Goal: Check status

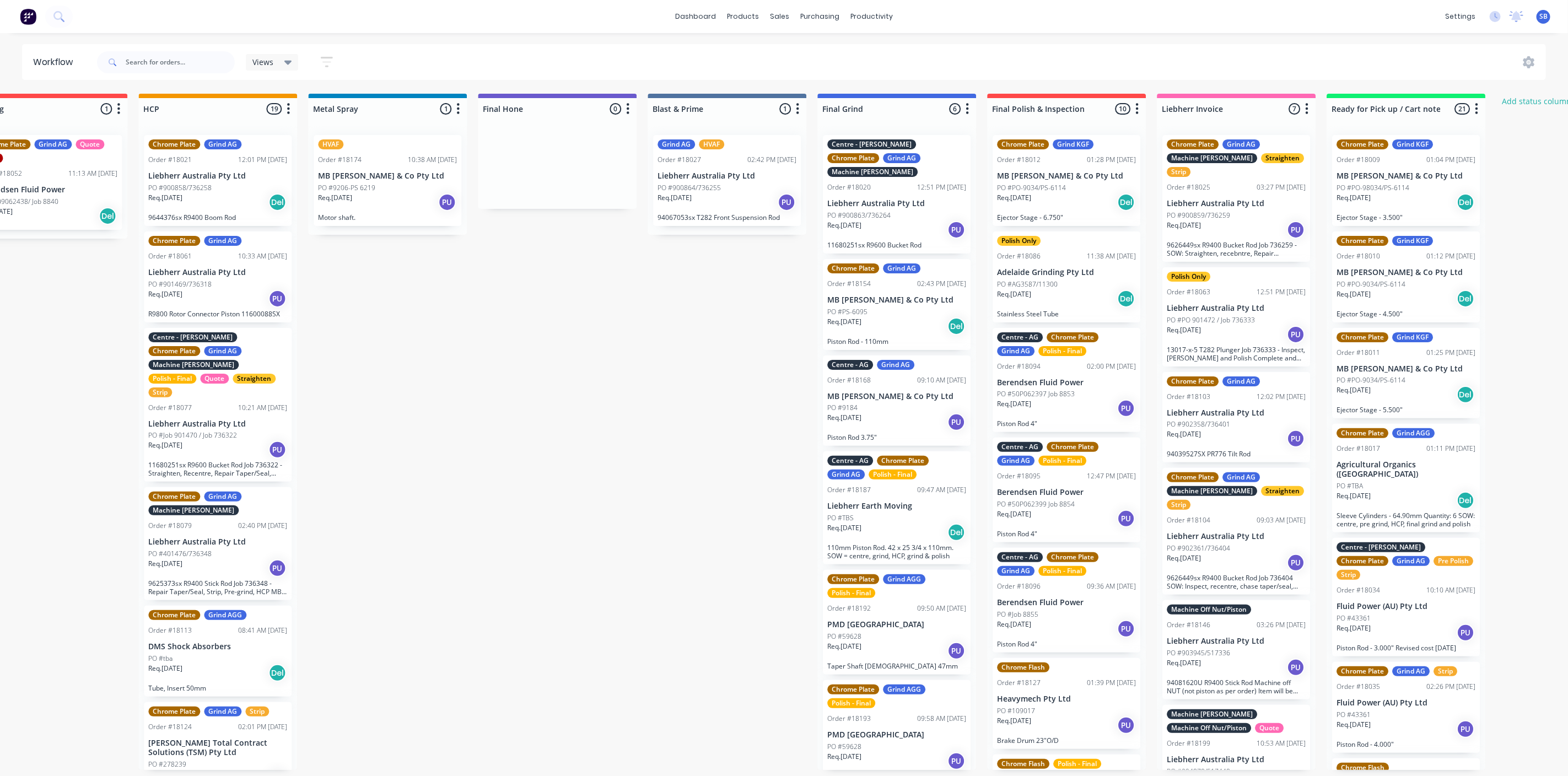
click at [1138, 111] on icon "button" at bounding box center [1137, 109] width 3 height 13
click at [1075, 154] on button "Notifications" at bounding box center [1089, 151] width 110 height 18
click at [1194, 156] on label "Email" at bounding box center [1193, 156] width 20 height 12
click at [1183, 150] on label at bounding box center [1183, 150] width 0 height 0
click at [1167, 156] on input "checkbox" at bounding box center [1162, 155] width 9 height 10
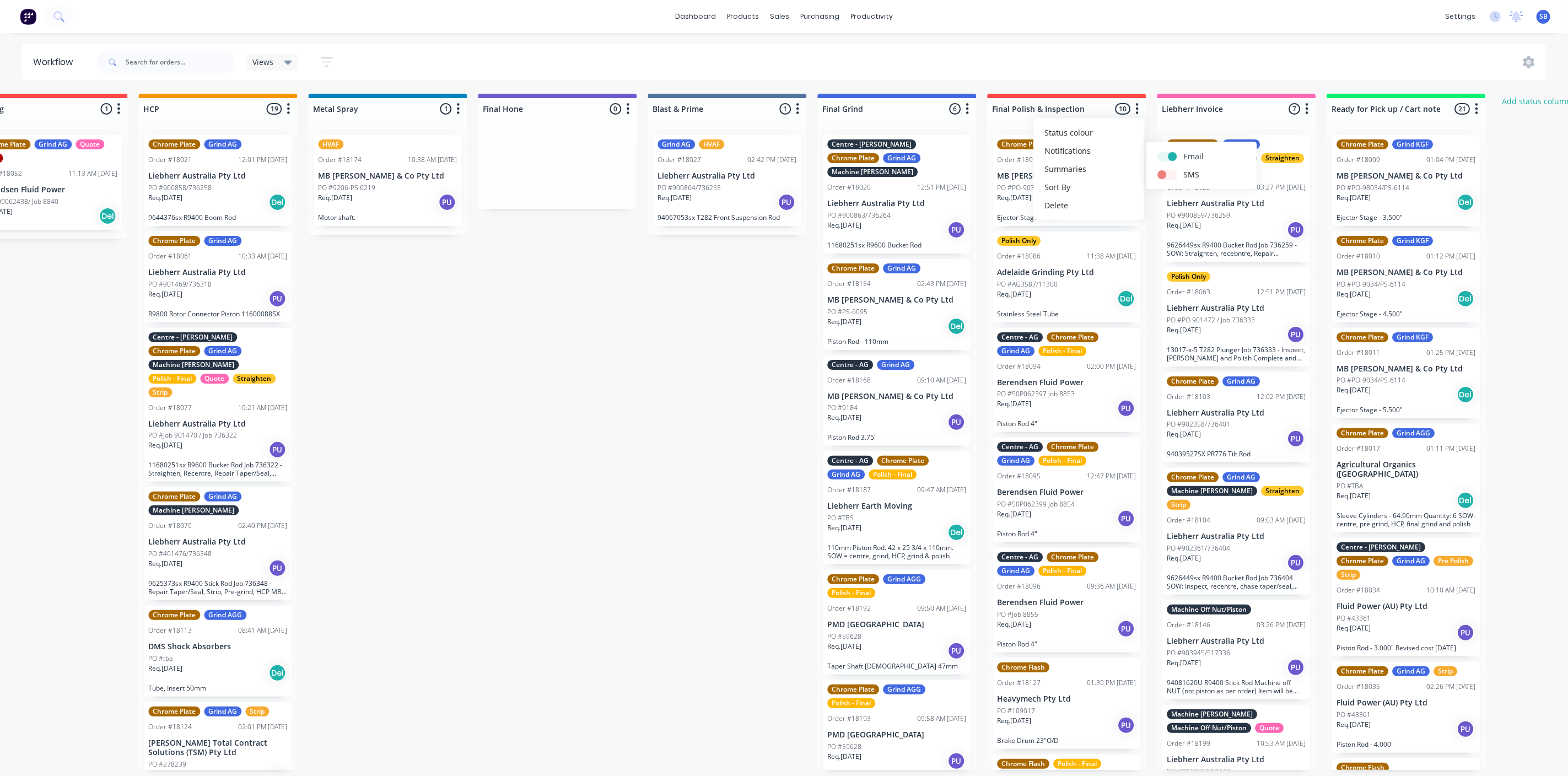
checkbox input "true"
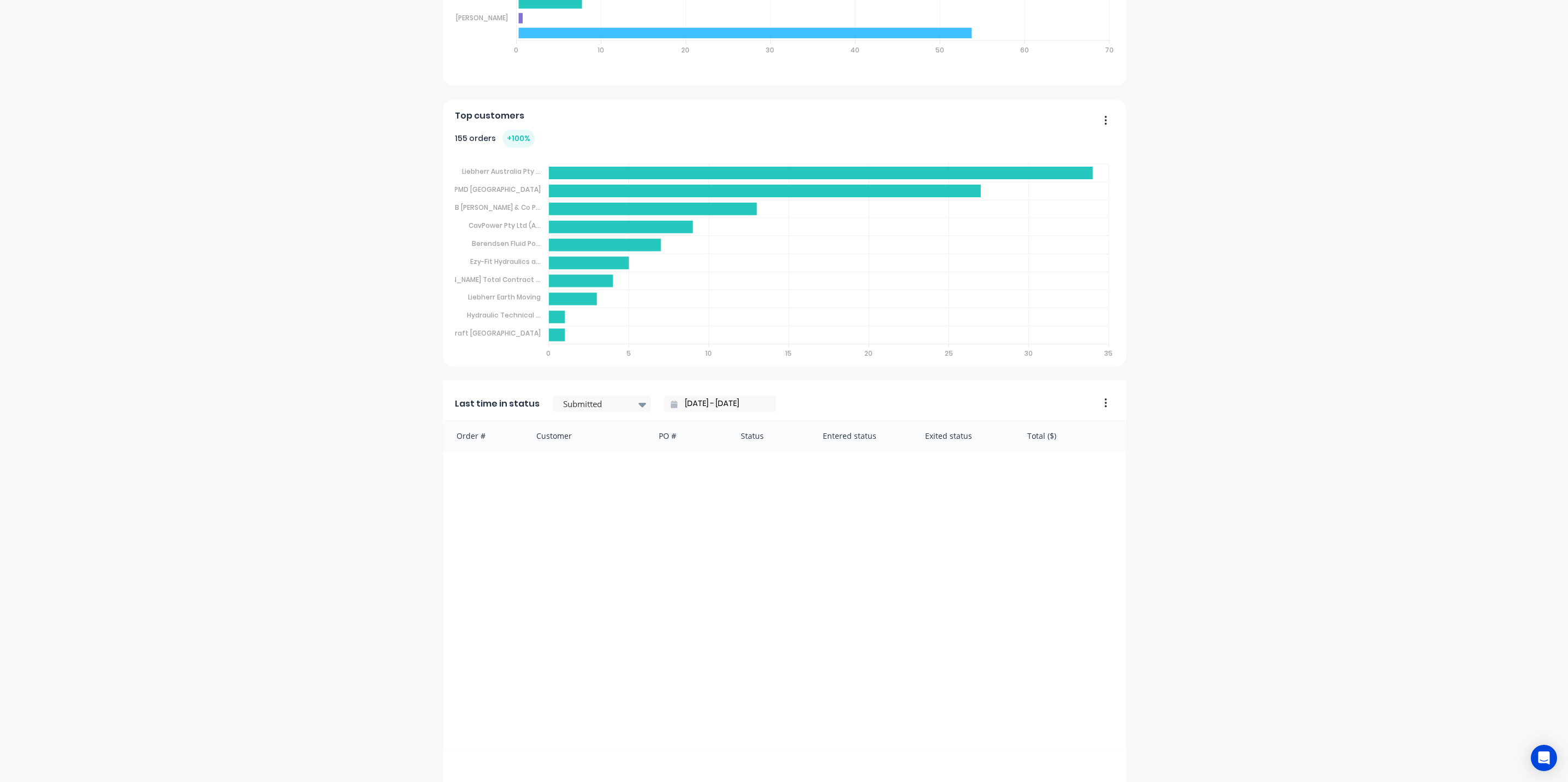
scroll to position [686, 0]
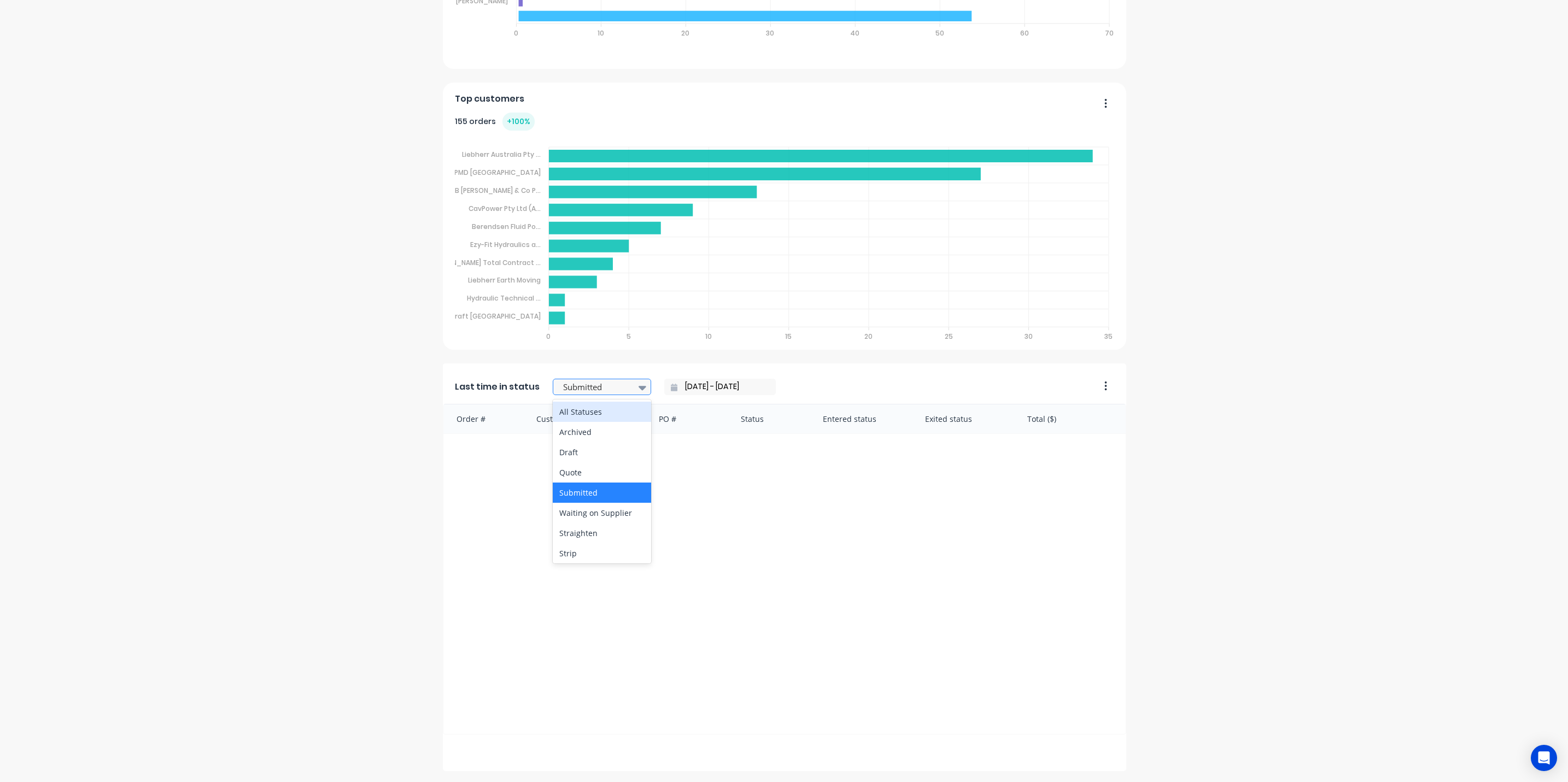
click at [639, 388] on icon at bounding box center [642, 388] width 8 height 12
click at [578, 411] on div "All Statuses" at bounding box center [602, 411] width 99 height 20
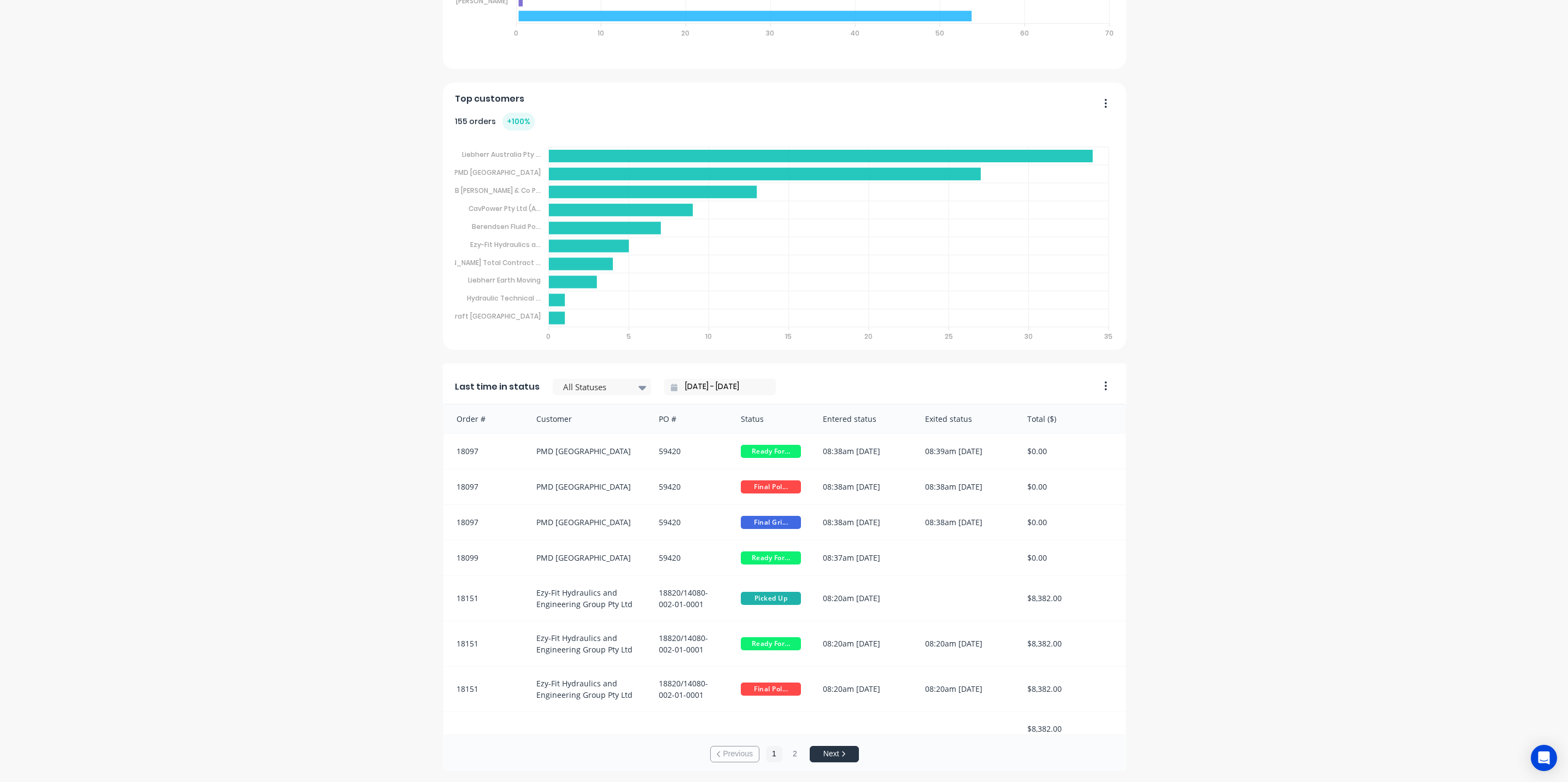
scroll to position [685, 0]
click at [639, 389] on icon at bounding box center [642, 388] width 8 height 4
click at [567, 473] on div "Quote" at bounding box center [602, 473] width 99 height 20
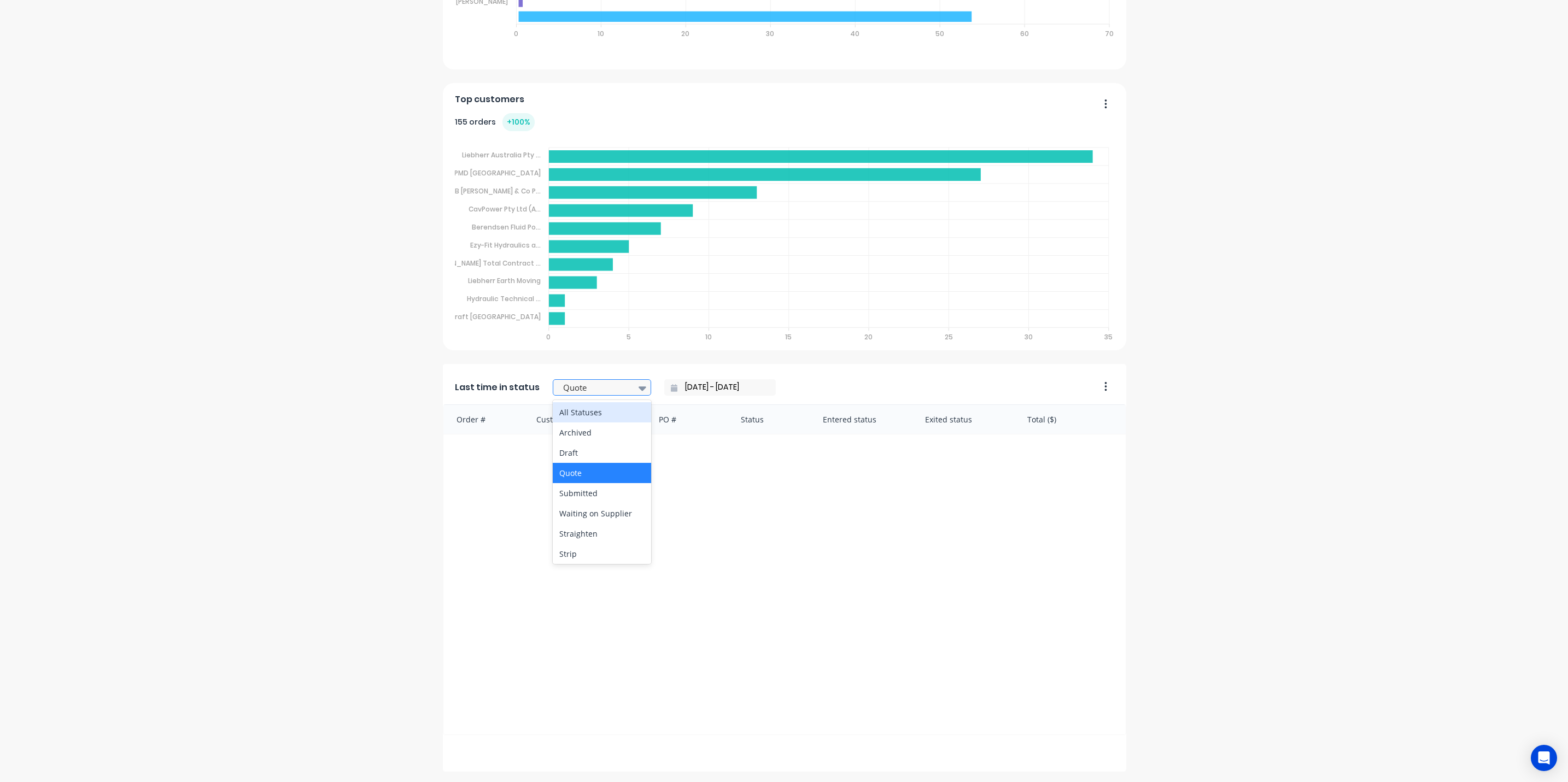
click at [639, 389] on icon at bounding box center [642, 388] width 8 height 4
click at [574, 534] on div "Straighten" at bounding box center [602, 533] width 99 height 20
click at [639, 386] on icon at bounding box center [642, 388] width 8 height 12
click at [590, 416] on div "All Statuses" at bounding box center [602, 412] width 99 height 20
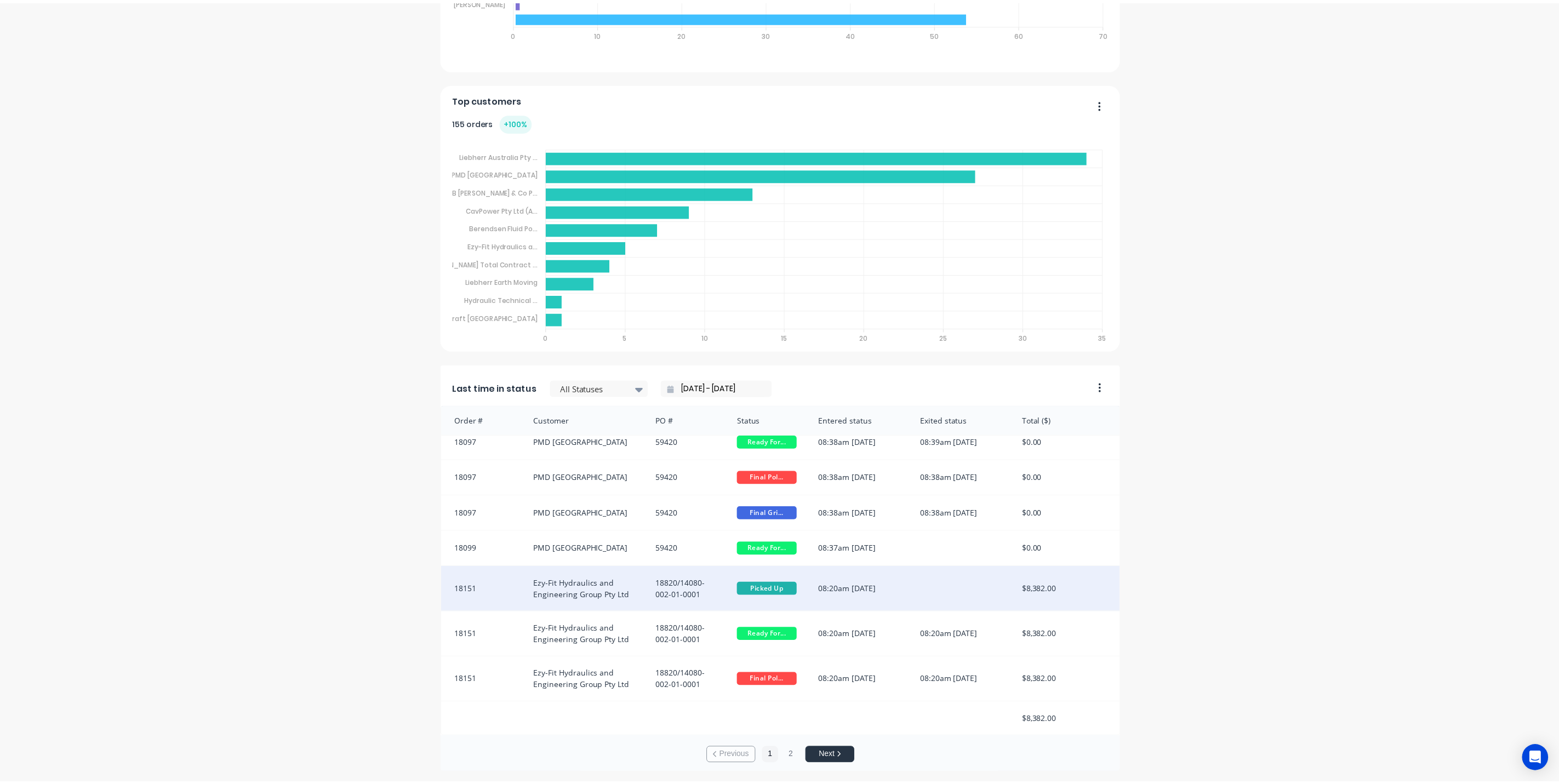
scroll to position [0, 0]
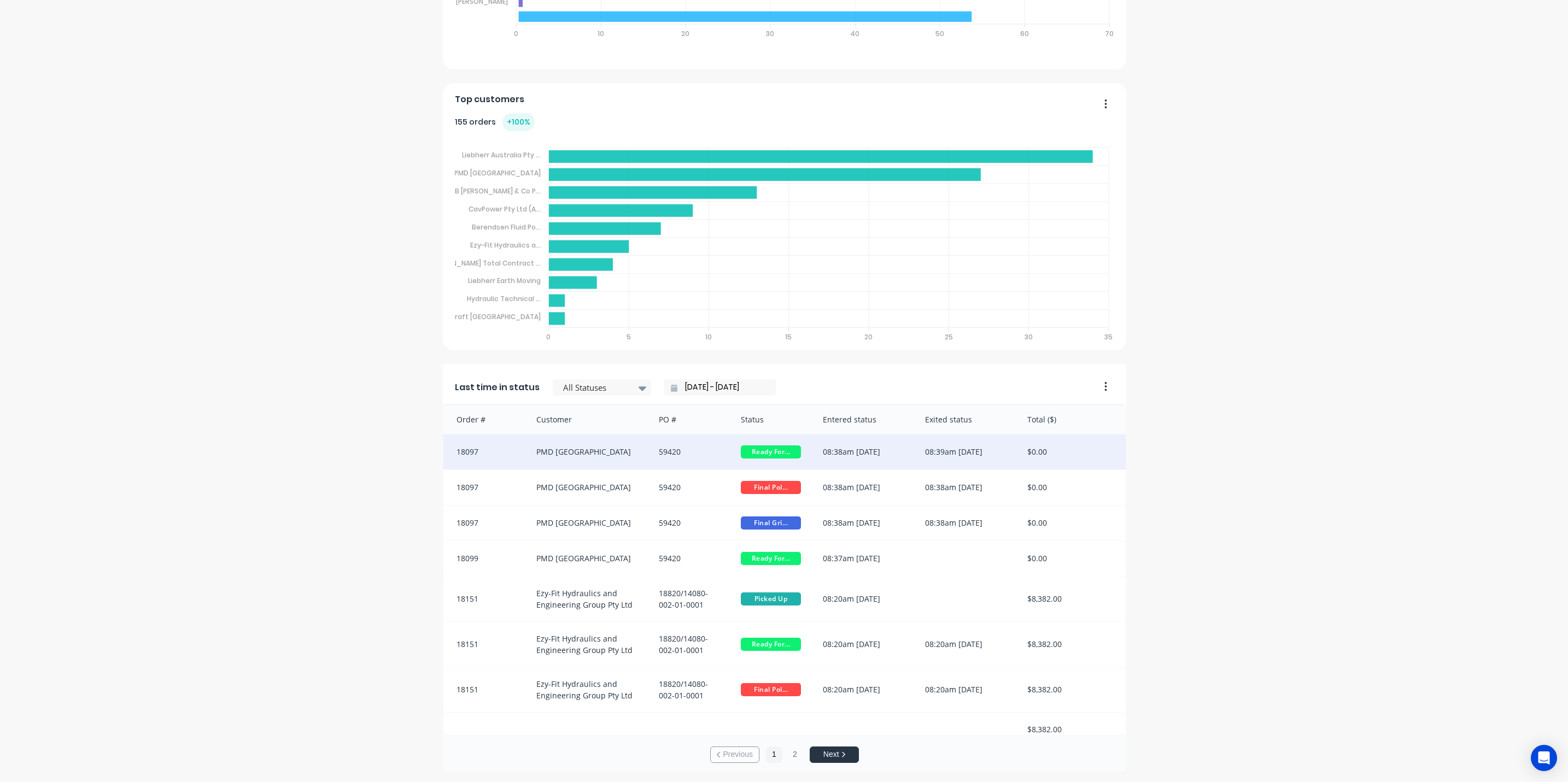
click at [681, 453] on div "59420" at bounding box center [688, 452] width 82 height 35
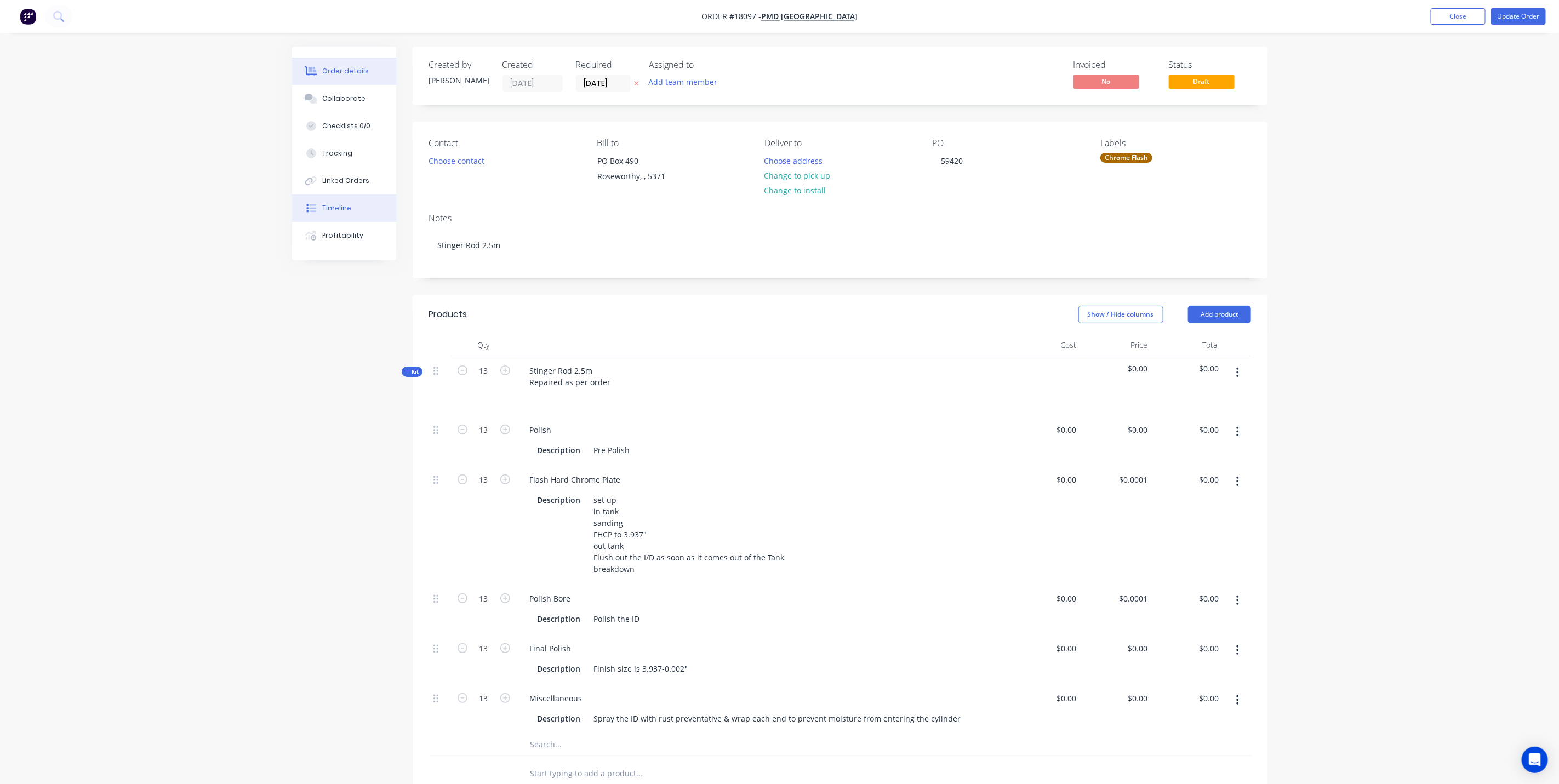
click at [344, 201] on button "Timeline" at bounding box center [344, 208] width 104 height 27
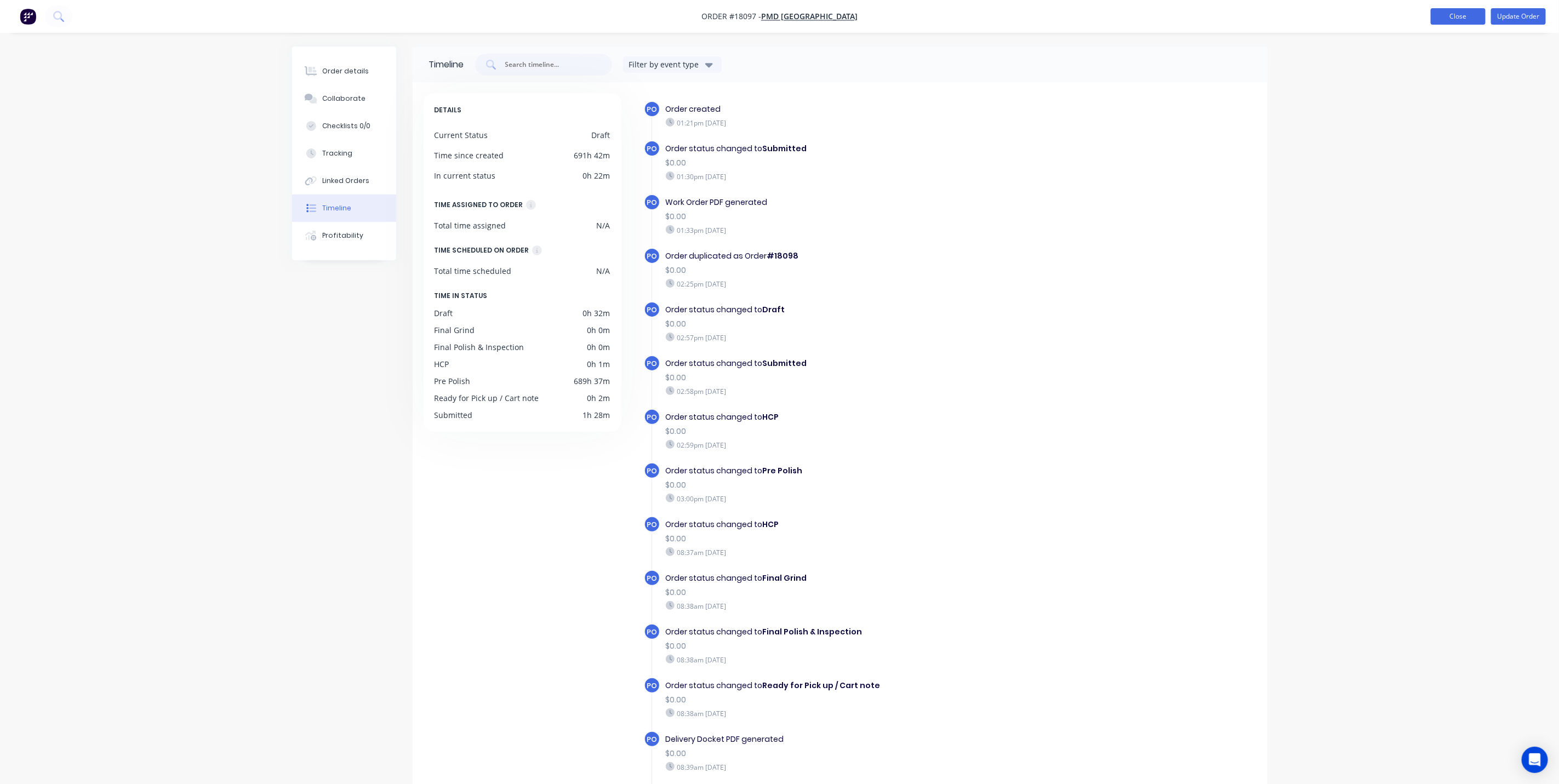
click at [1444, 20] on button "Close" at bounding box center [1458, 16] width 55 height 16
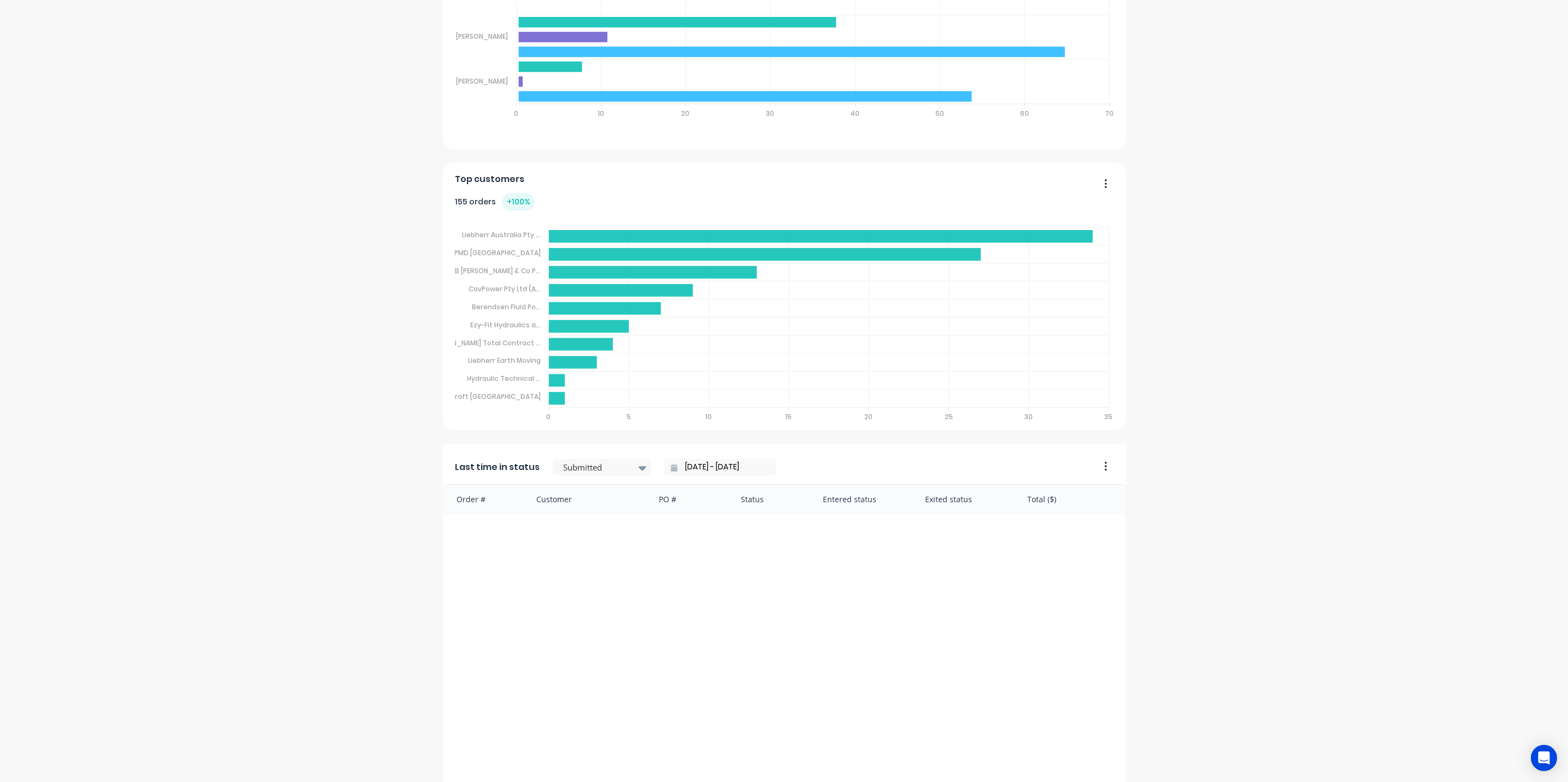
scroll to position [686, 0]
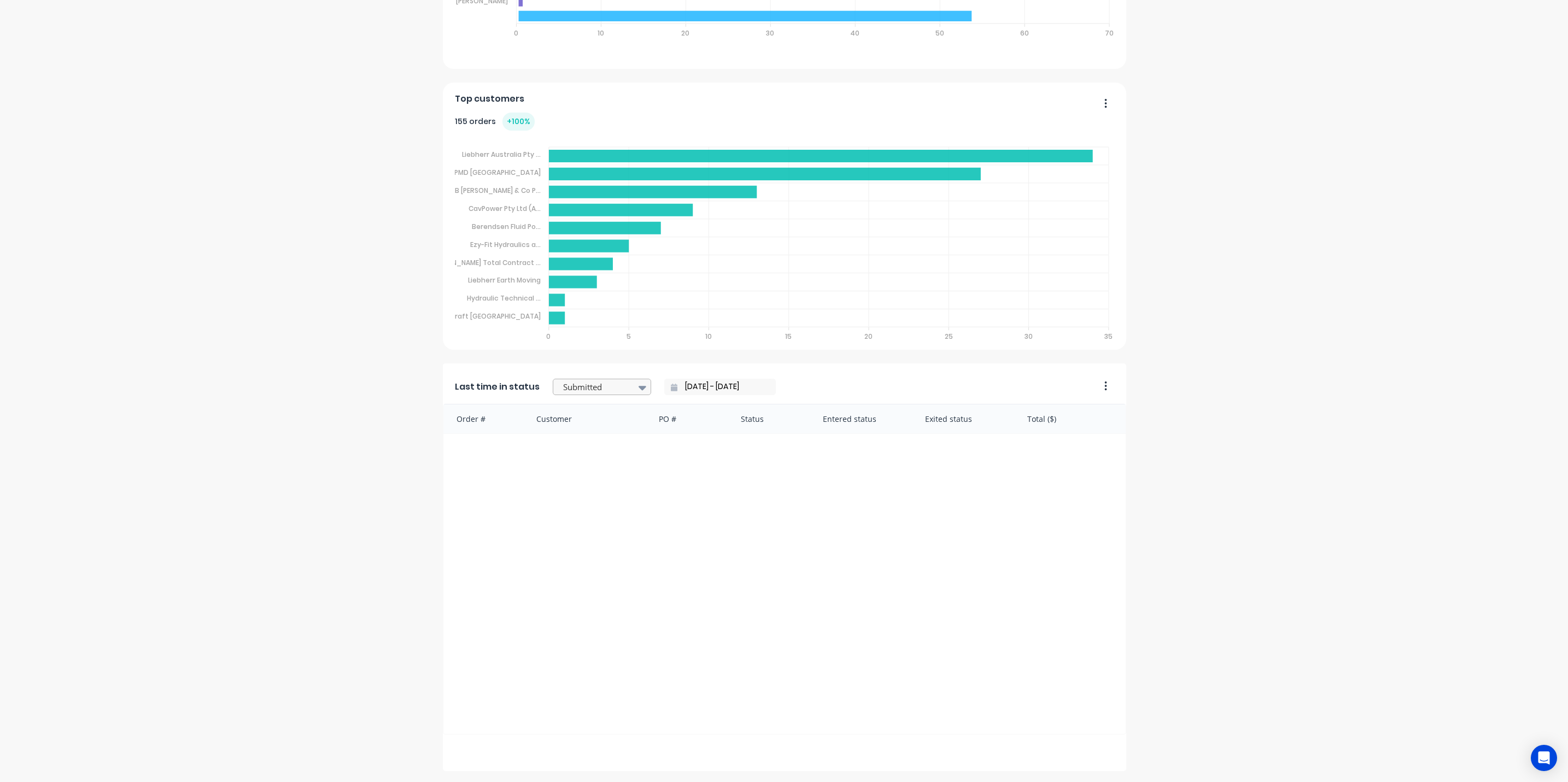
click at [639, 384] on icon at bounding box center [642, 388] width 8 height 12
click at [581, 430] on div "Archived" at bounding box center [602, 431] width 99 height 20
click at [639, 390] on icon at bounding box center [642, 388] width 8 height 12
click at [576, 453] on div "Final Polish & Inspection" at bounding box center [602, 454] width 99 height 32
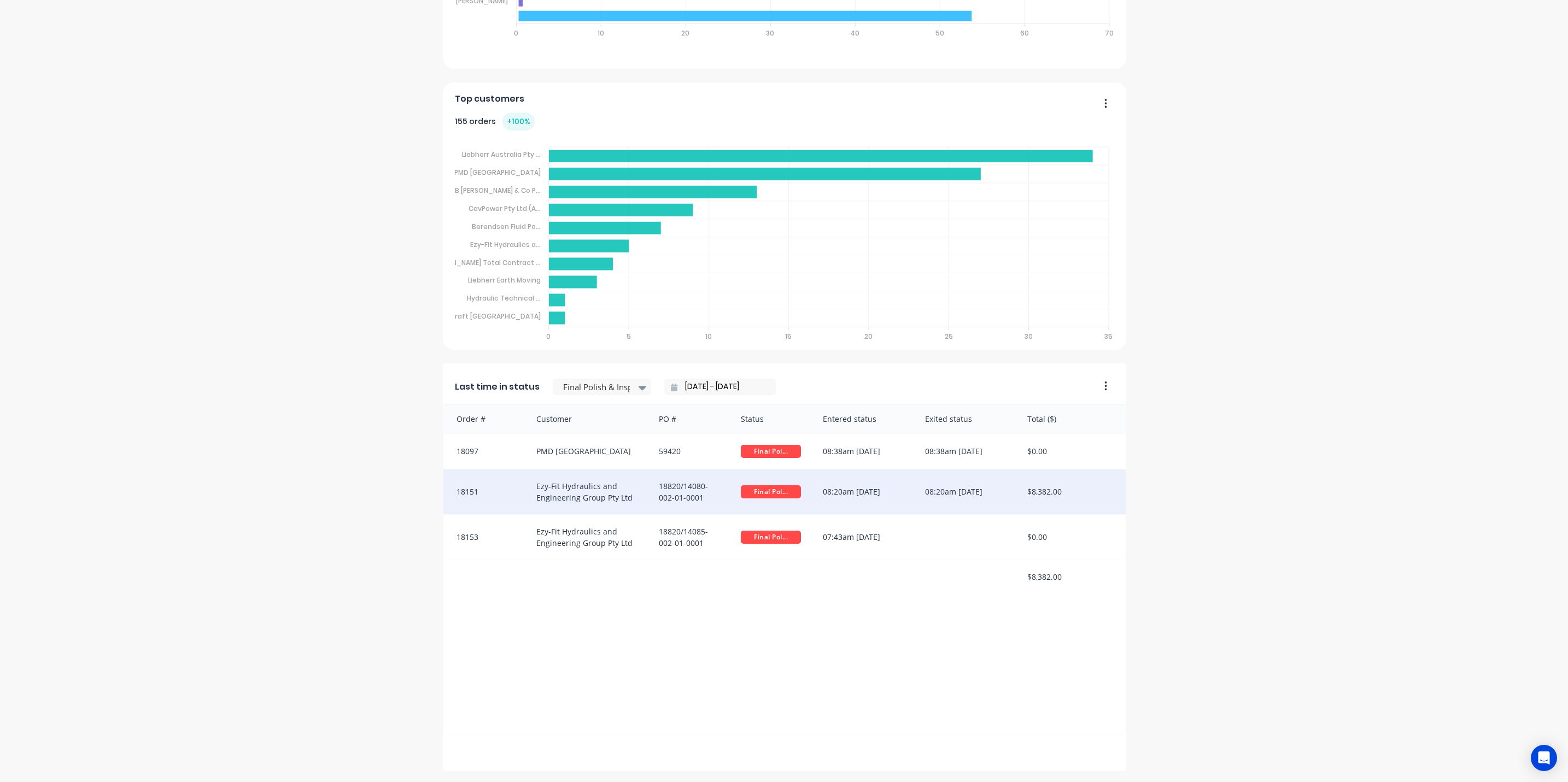
click at [650, 489] on div "18820/14080-002-01-0001" at bounding box center [688, 492] width 82 height 45
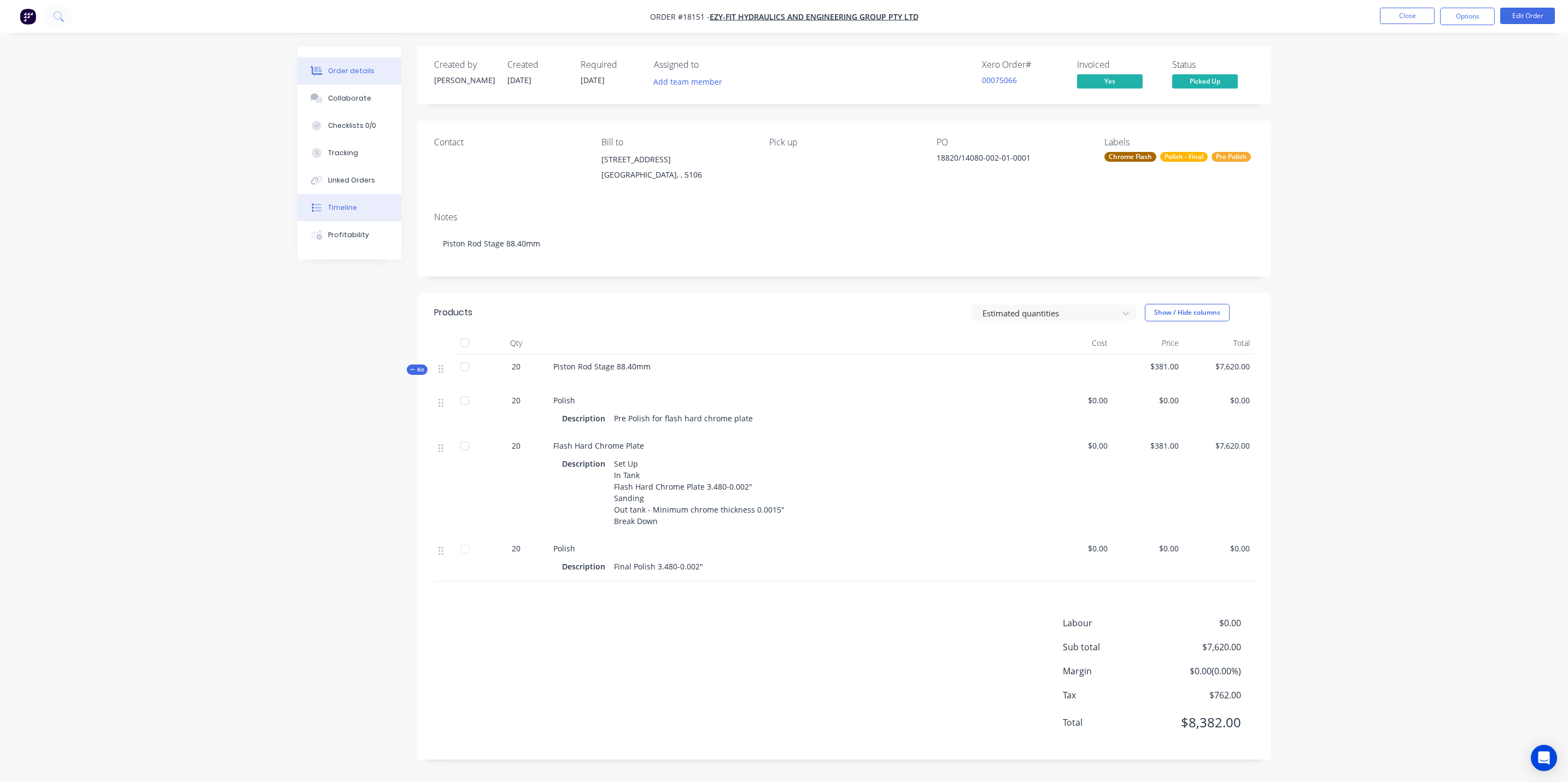
click at [357, 205] on button "Timeline" at bounding box center [349, 208] width 104 height 27
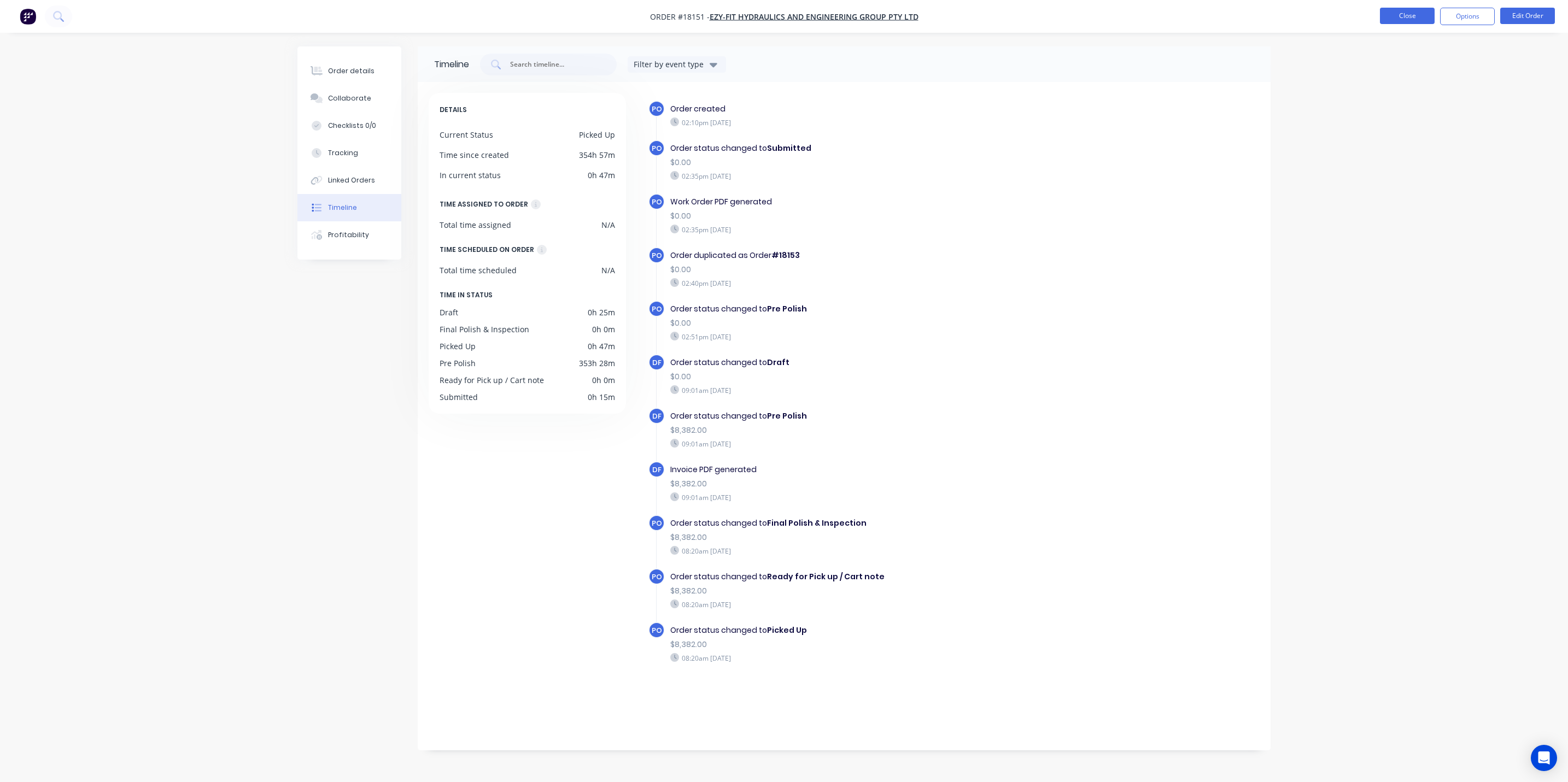
click at [1402, 9] on button "Close" at bounding box center [1407, 16] width 55 height 16
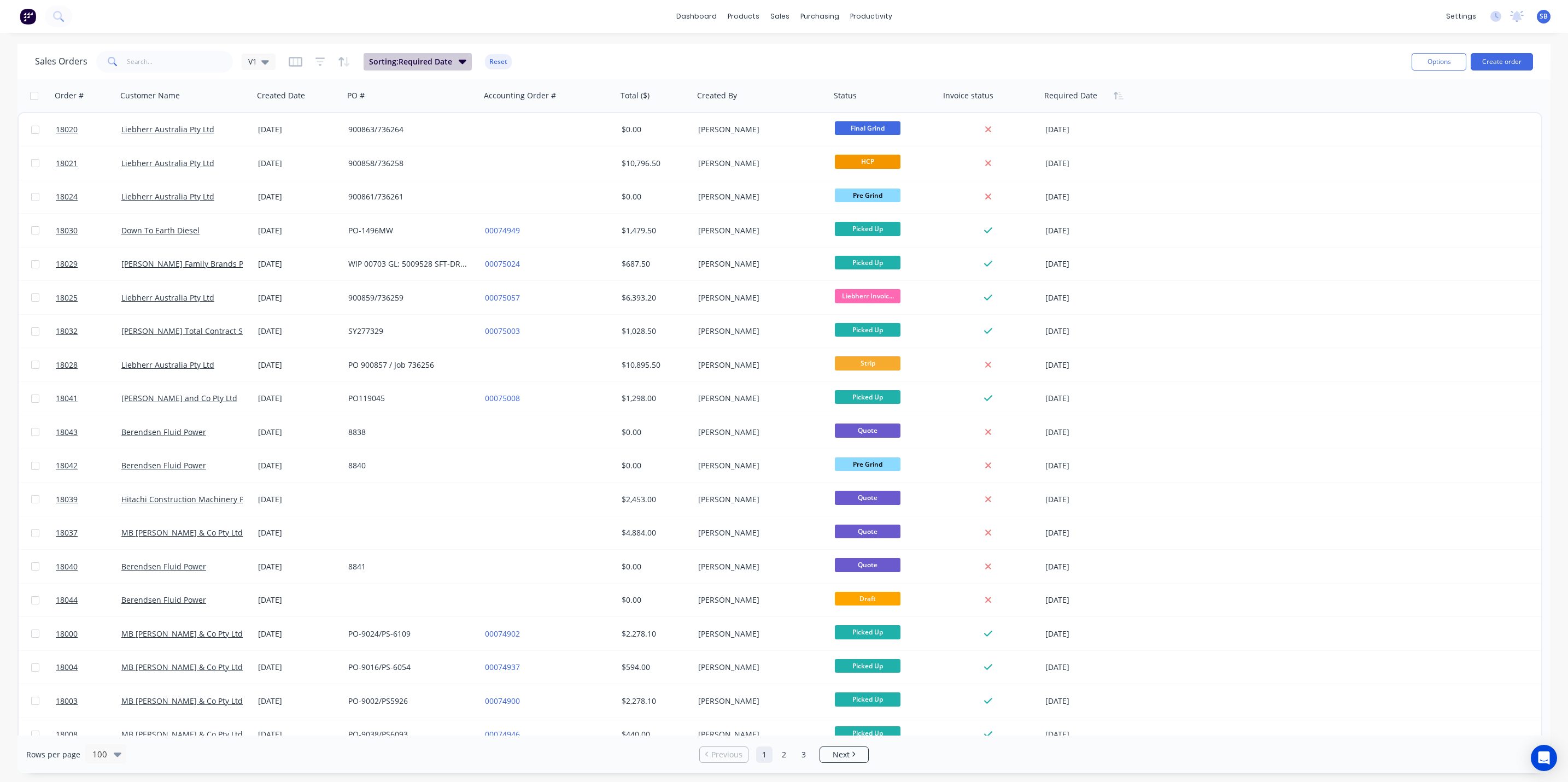
click at [461, 58] on icon "button" at bounding box center [463, 61] width 8 height 12
click at [508, 121] on icon at bounding box center [505, 119] width 11 height 11
click at [502, 113] on icon at bounding box center [505, 119] width 11 height 11
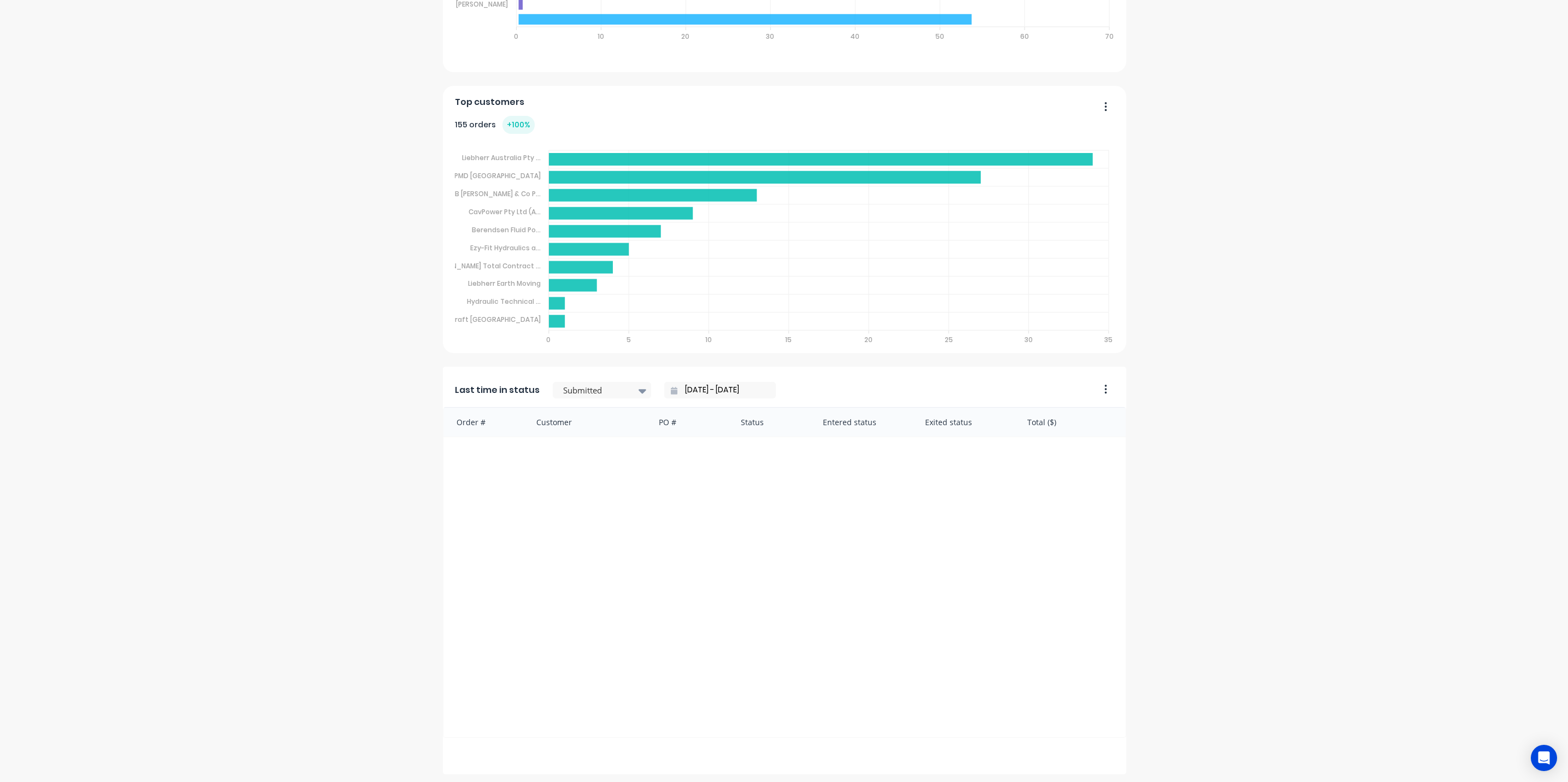
scroll to position [686, 0]
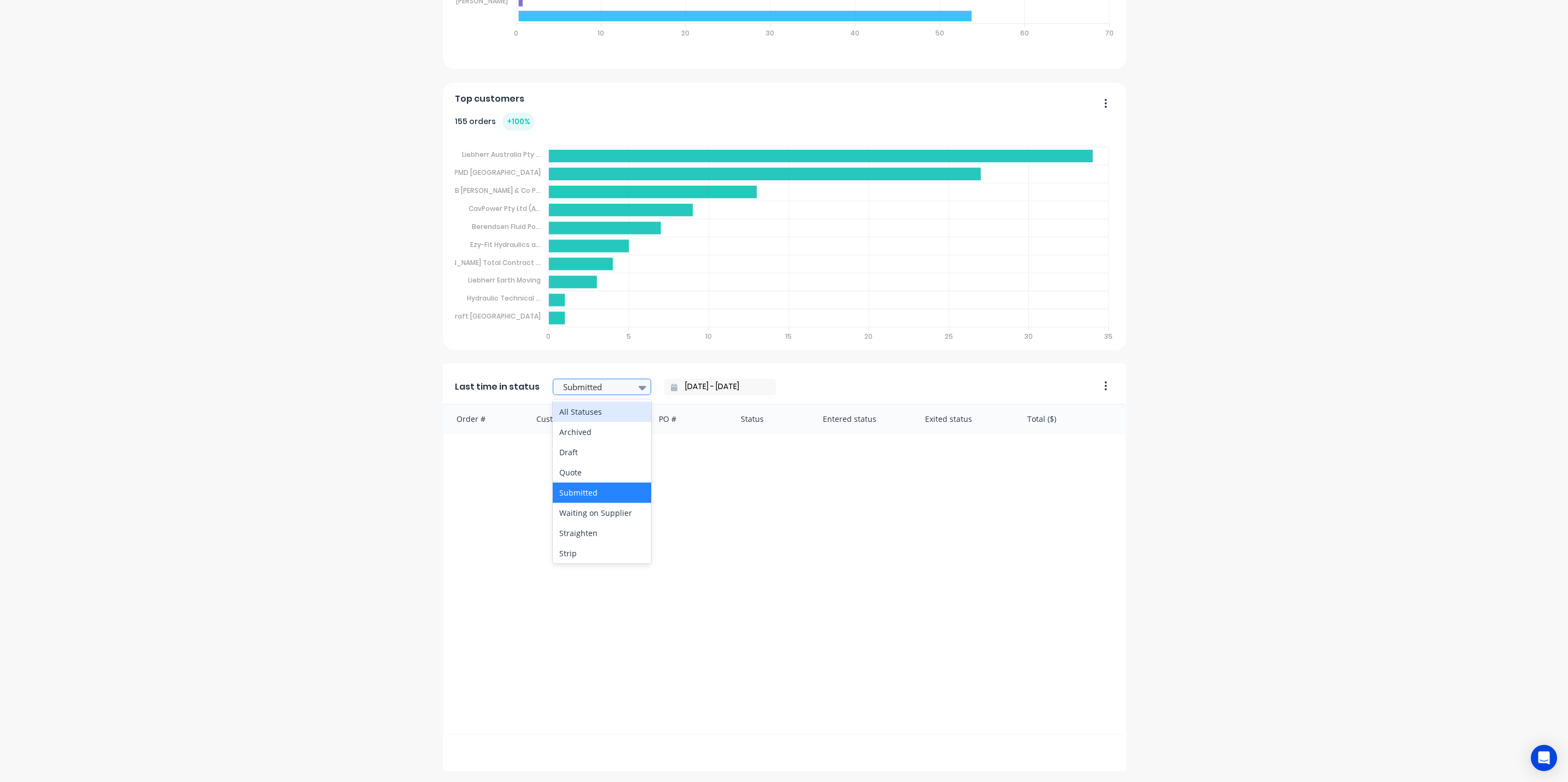
click at [639, 386] on icon at bounding box center [642, 388] width 8 height 12
click at [575, 513] on div "Waiting on Supplier" at bounding box center [602, 512] width 99 height 20
click at [639, 390] on icon at bounding box center [642, 388] width 8 height 12
click at [606, 527] on div "Straighten" at bounding box center [602, 533] width 99 height 20
click at [639, 383] on icon at bounding box center [642, 388] width 8 height 12
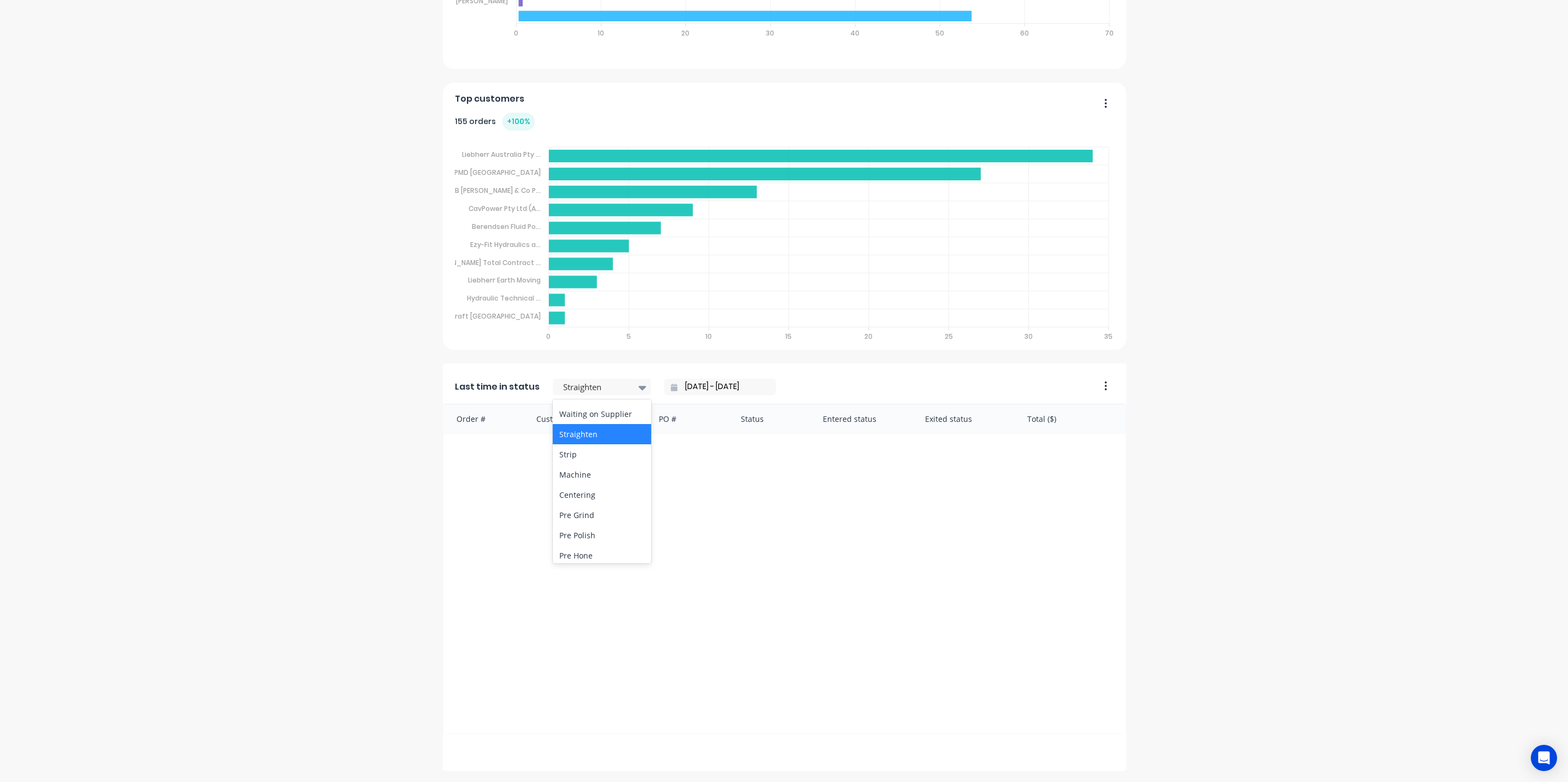
scroll to position [131, 0]
click at [578, 421] on div "Strip" at bounding box center [602, 422] width 99 height 20
click at [635, 387] on div at bounding box center [642, 388] width 16 height 19
click at [579, 407] on div "Machine" at bounding box center [602, 410] width 99 height 20
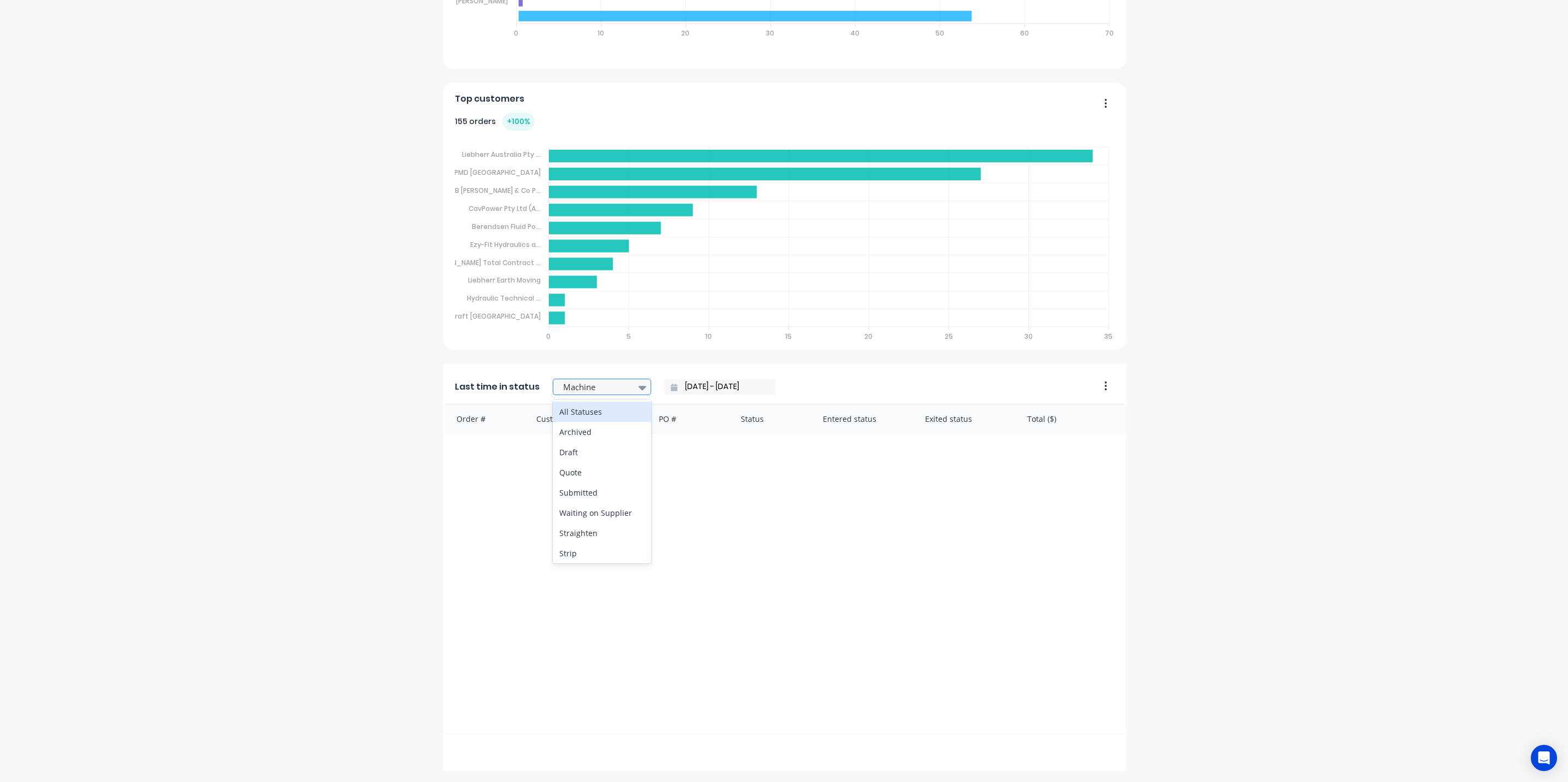
click at [637, 389] on div at bounding box center [642, 388] width 16 height 19
click at [576, 430] on div "Centering" at bounding box center [602, 430] width 99 height 20
click at [639, 389] on icon at bounding box center [642, 388] width 8 height 12
click at [577, 448] on div "Pre Grind" at bounding box center [602, 450] width 99 height 20
click at [695, 389] on input "[DATE] - [DATE]" at bounding box center [724, 386] width 94 height 16
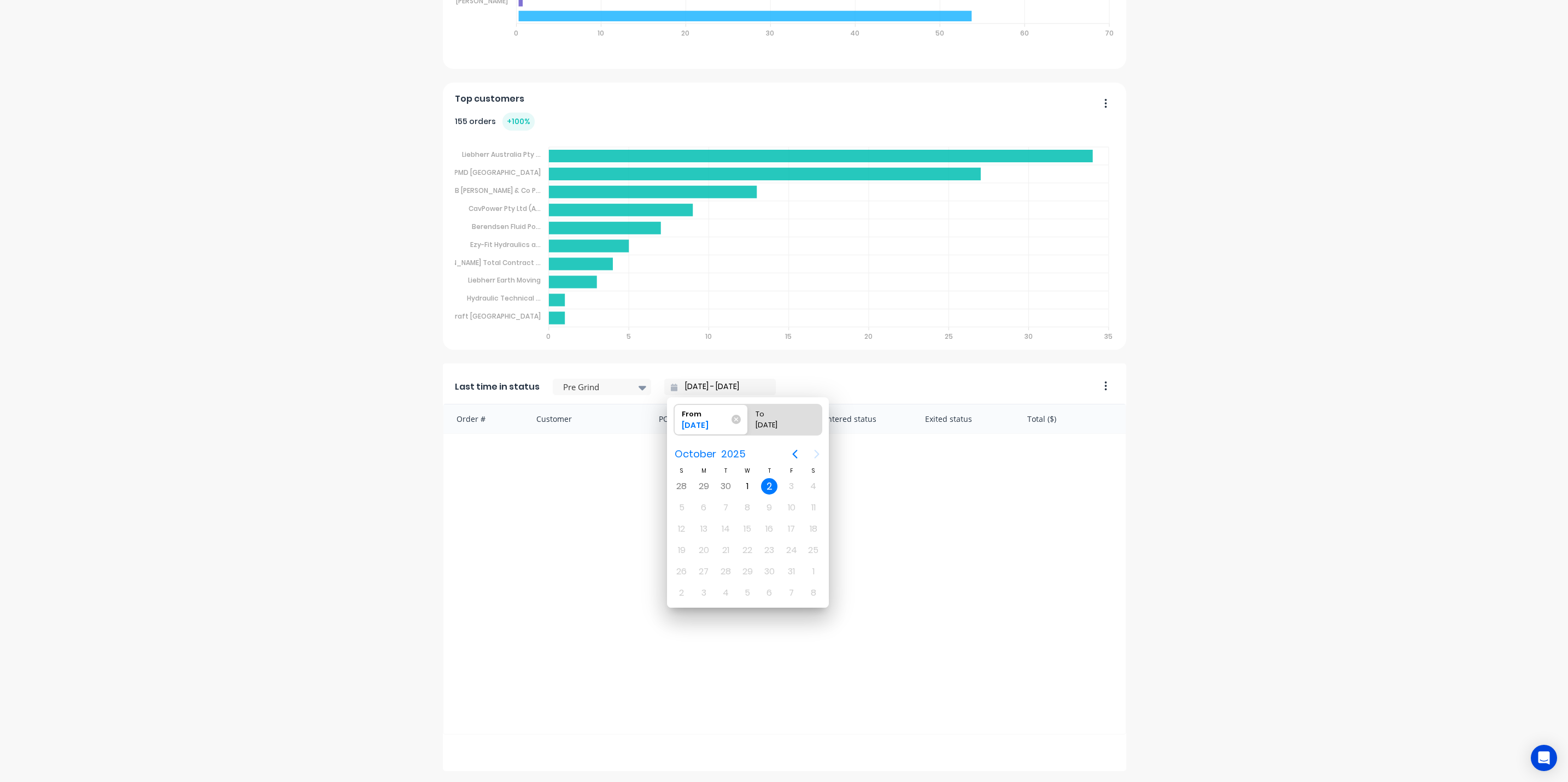
click at [677, 386] on input "[DATE] - [DATE]" at bounding box center [724, 386] width 94 height 16
click at [681, 387] on input "[DATE] - [DATE]" at bounding box center [724, 386] width 94 height 16
click at [745, 486] on div "1" at bounding box center [747, 486] width 16 height 16
type input "[DATE] - [DATE]"
radio input "false"
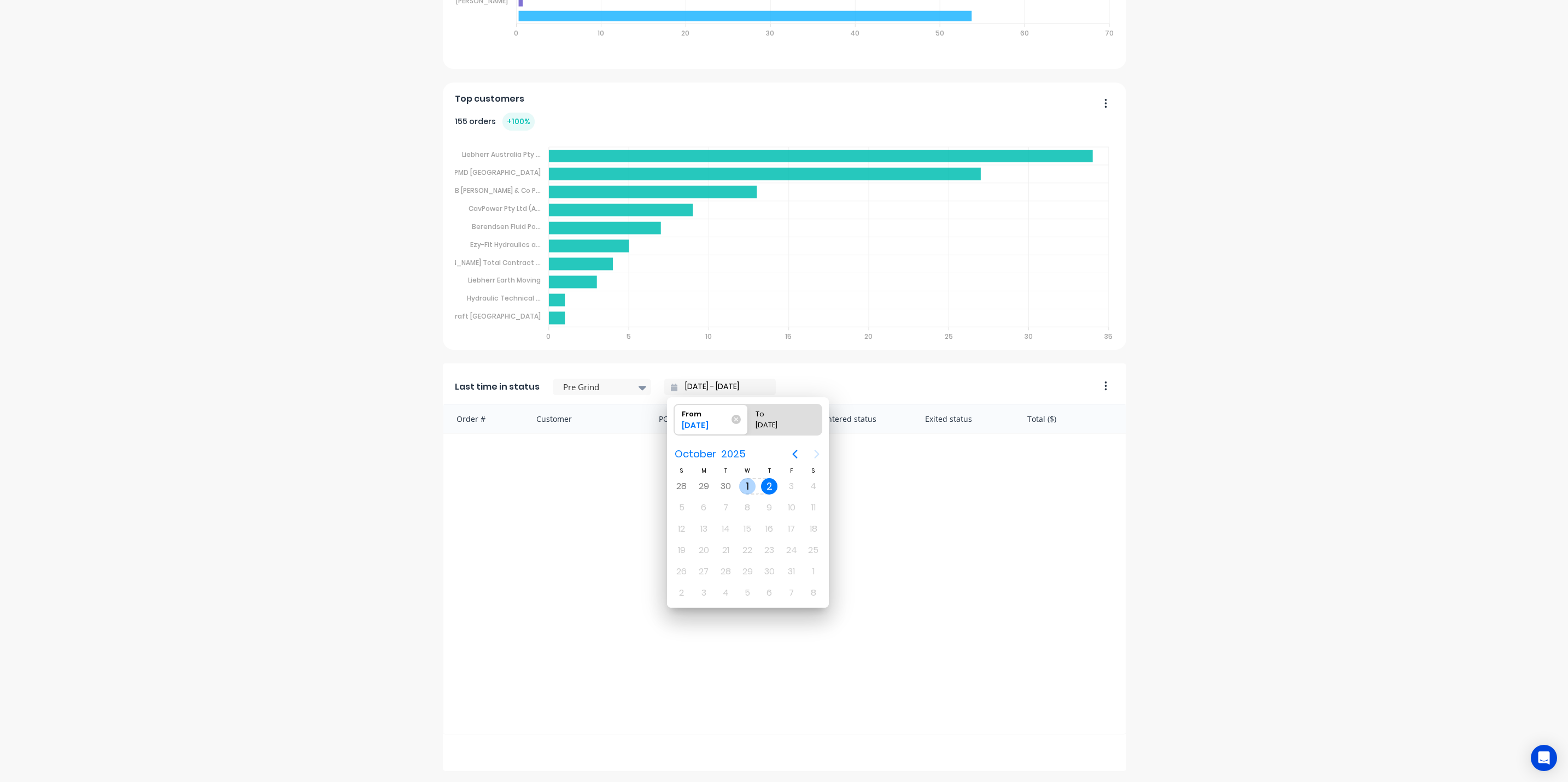
radio input "true"
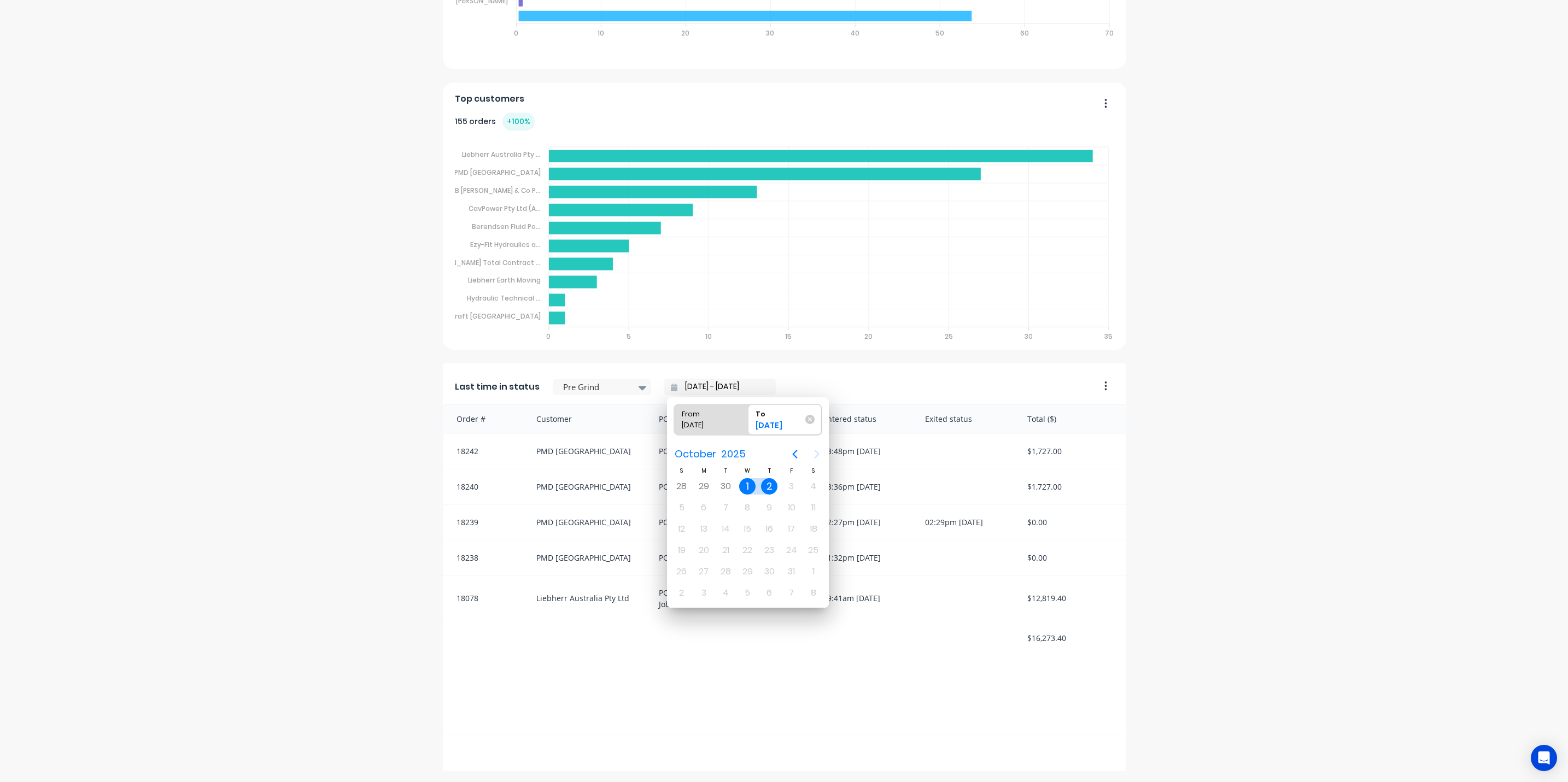
click at [712, 669] on div "Order # Customer PO # Status Entered status Exited status Total ($) 18242 PMD […" at bounding box center [785, 569] width 684 height 330
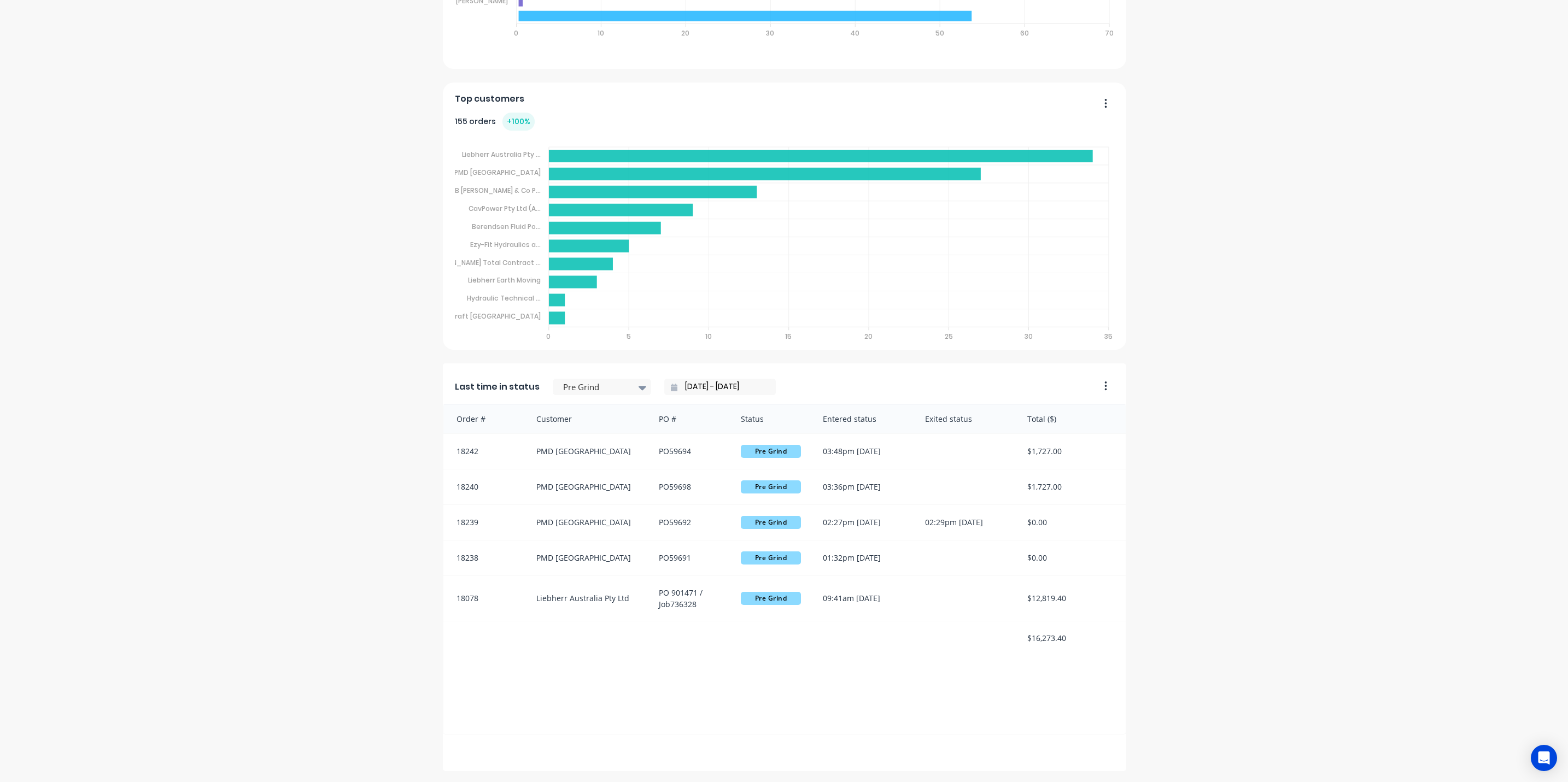
click at [699, 383] on input "[DATE] - [DATE]" at bounding box center [724, 386] width 94 height 16
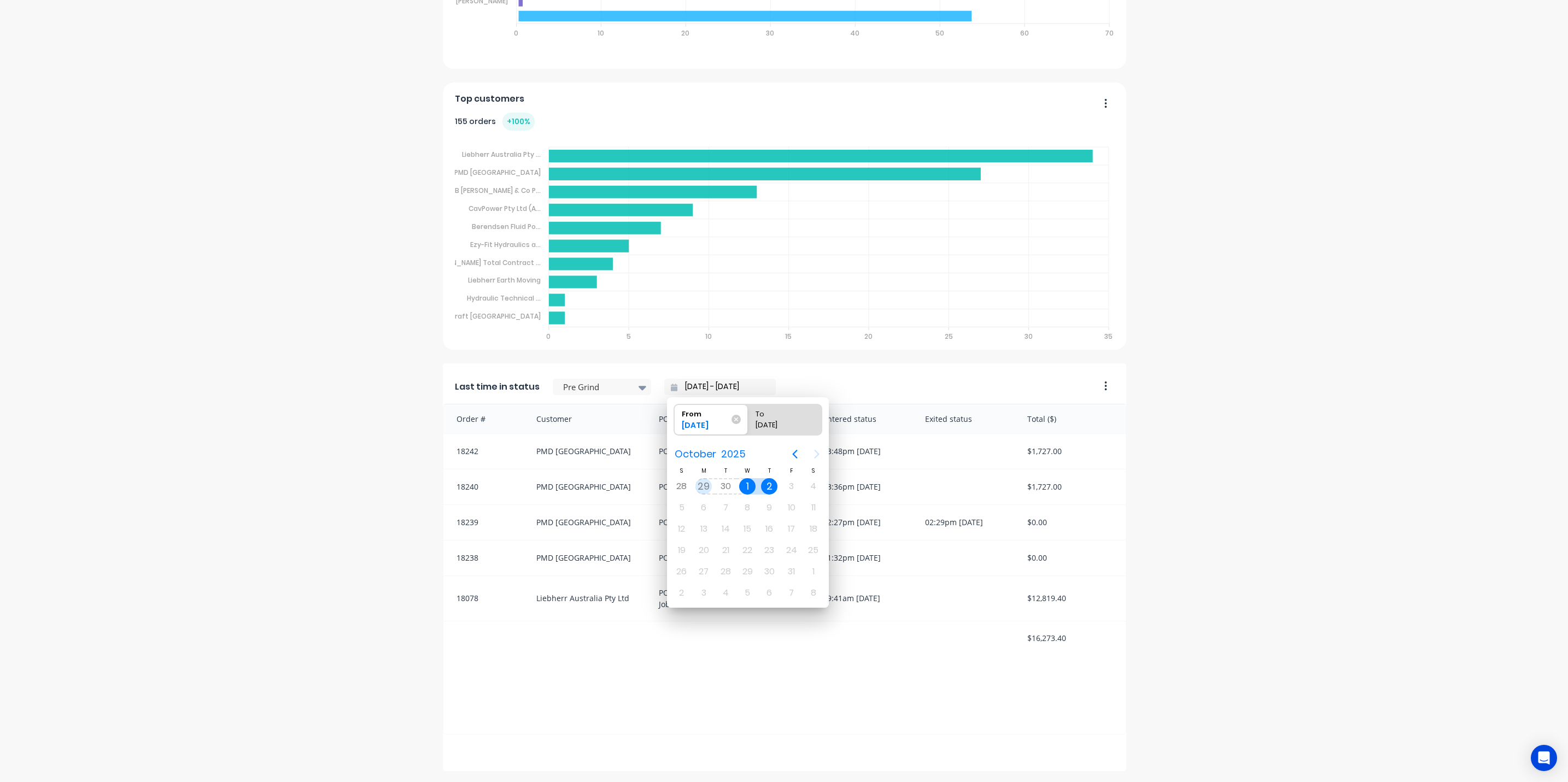
click at [704, 483] on div "29" at bounding box center [703, 486] width 16 height 16
type input "[DATE] - [DATE]"
radio input "false"
radio input "true"
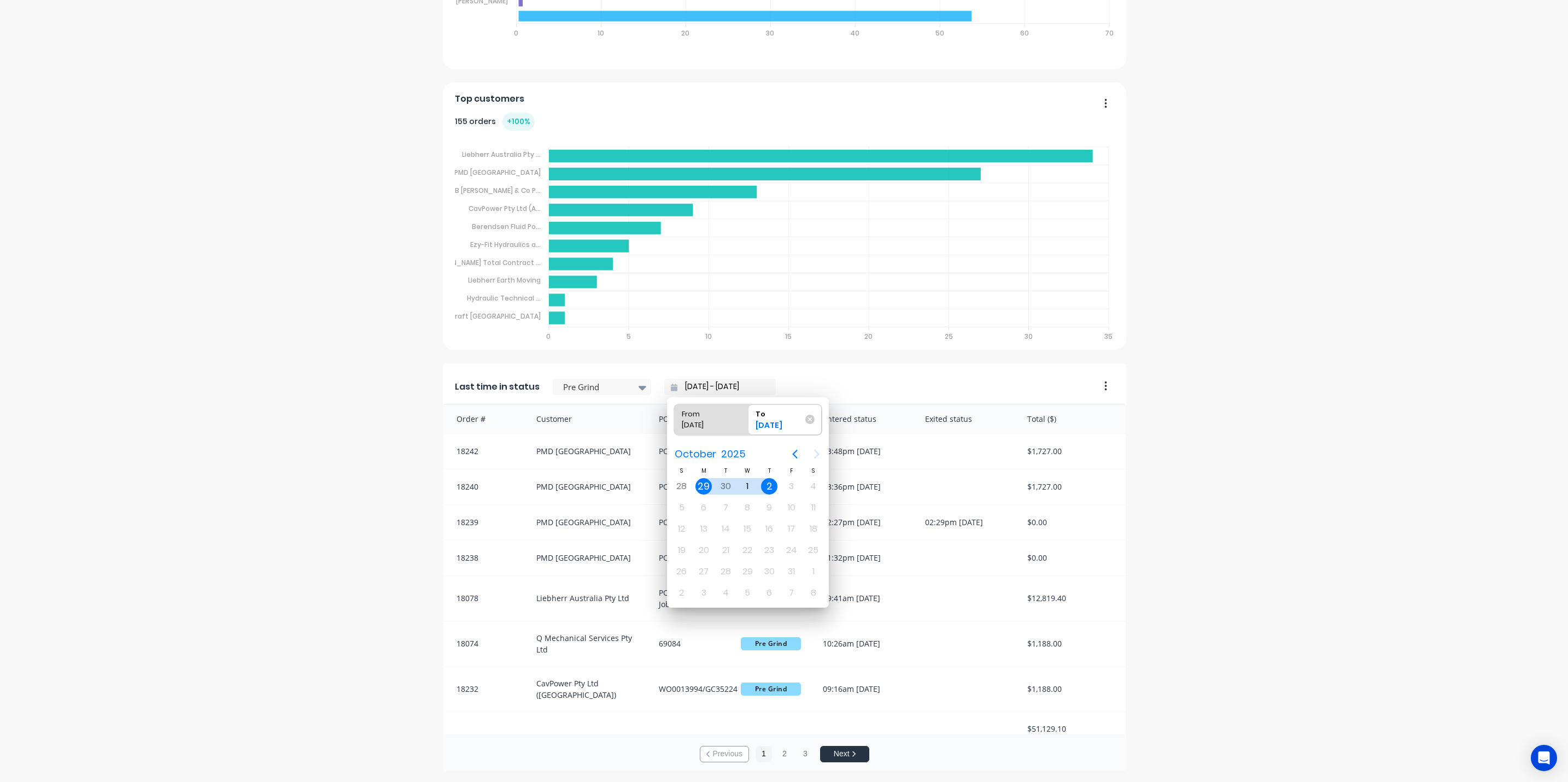
click at [1023, 380] on div "Last time in status Pre Grind [DATE] - [DATE]" at bounding box center [768, 383] width 649 height 40
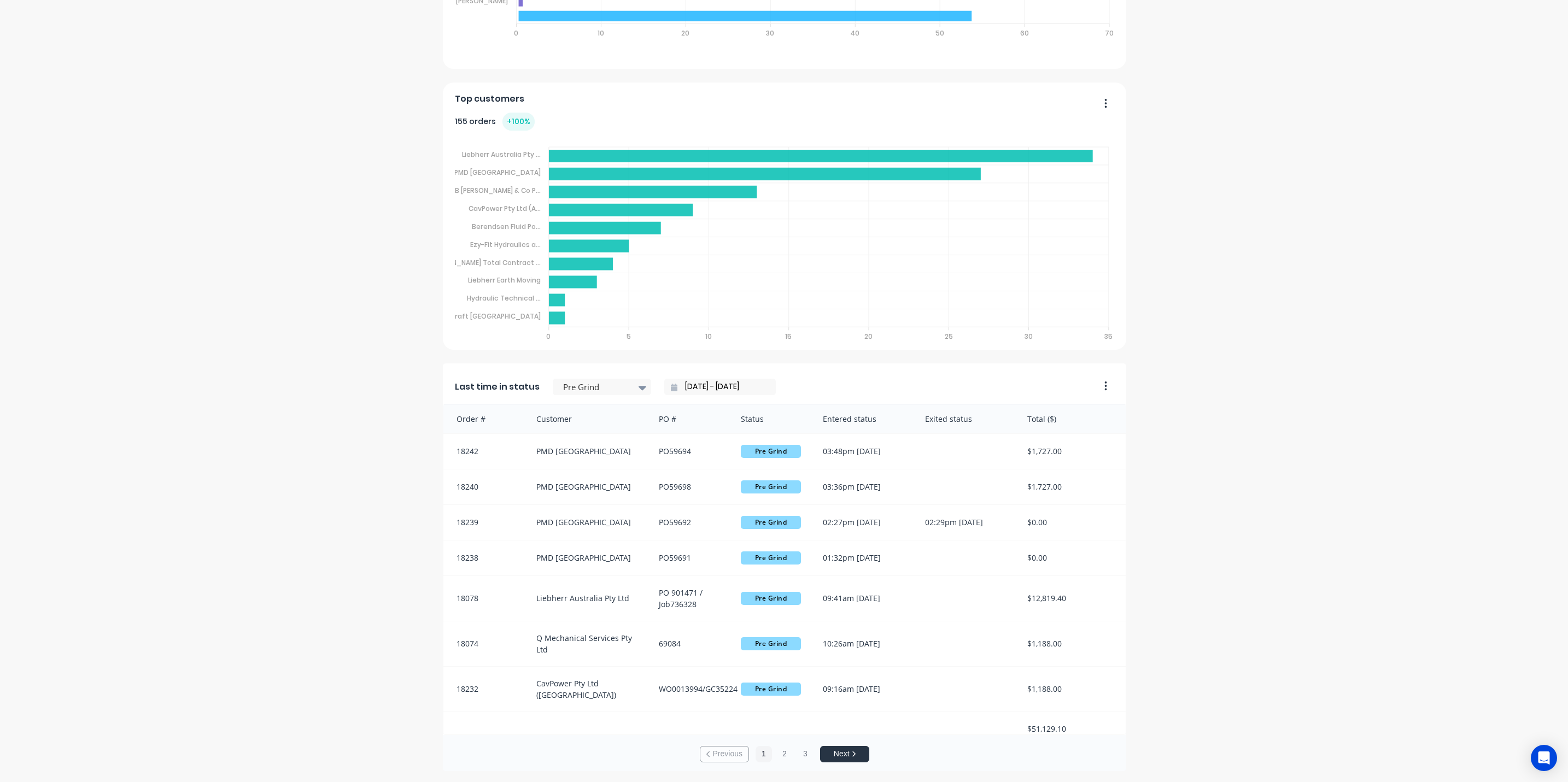
click at [1096, 387] on button "button" at bounding box center [1102, 387] width 23 height 17
click at [1101, 111] on button "button" at bounding box center [1102, 104] width 23 height 17
click at [1234, 403] on div "The Tool Chrome Company Pty Ltd Create sales order Create purchase order Overvi…" at bounding box center [784, 65] width 1568 height 1414
click at [1096, 105] on button "button" at bounding box center [1102, 104] width 23 height 17
click at [1469, 316] on div "The Tool Chrome Company Pty Ltd Create sales order Create purchase order Overvi…" at bounding box center [784, 65] width 1568 height 1414
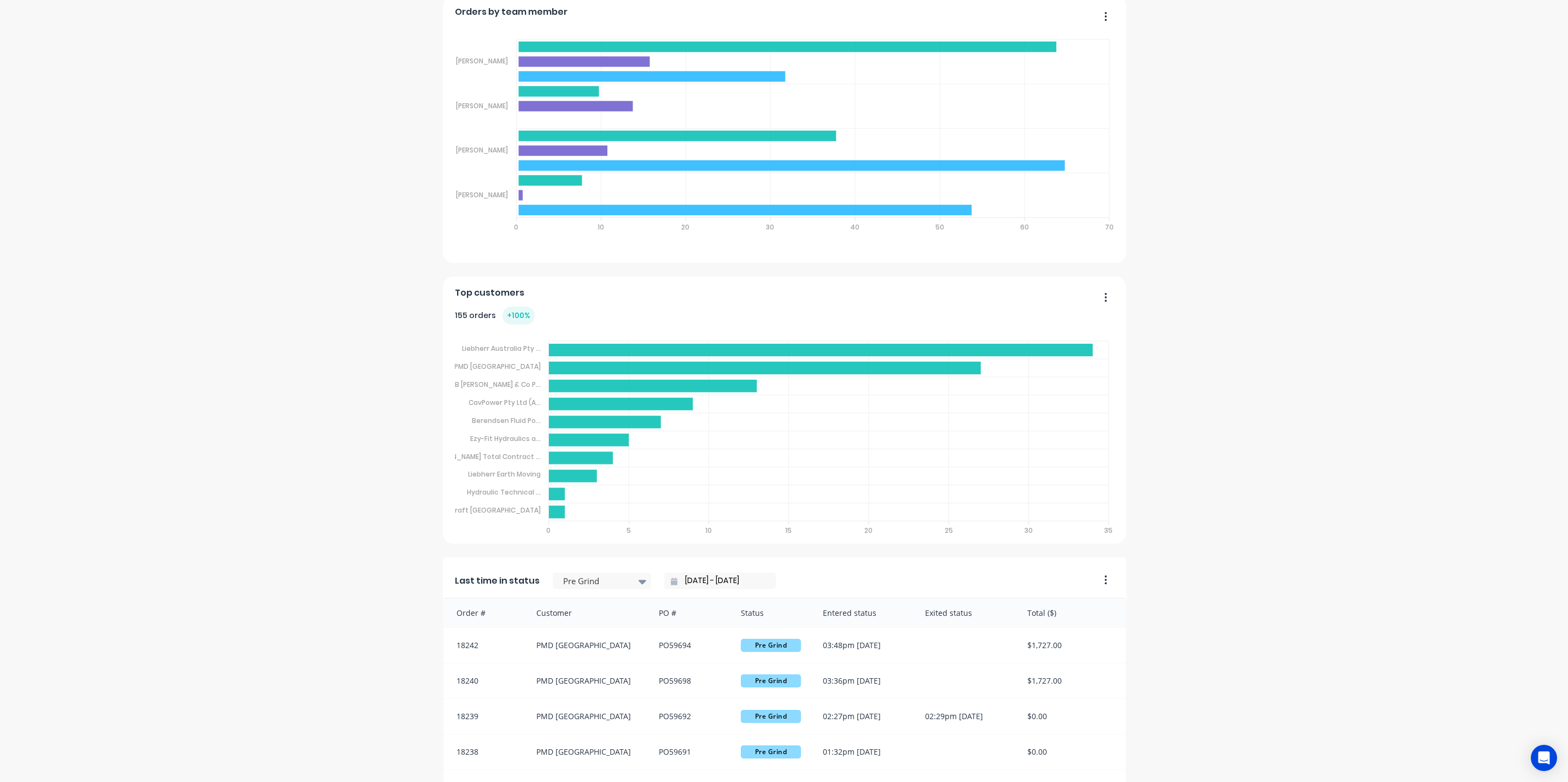
scroll to position [686, 0]
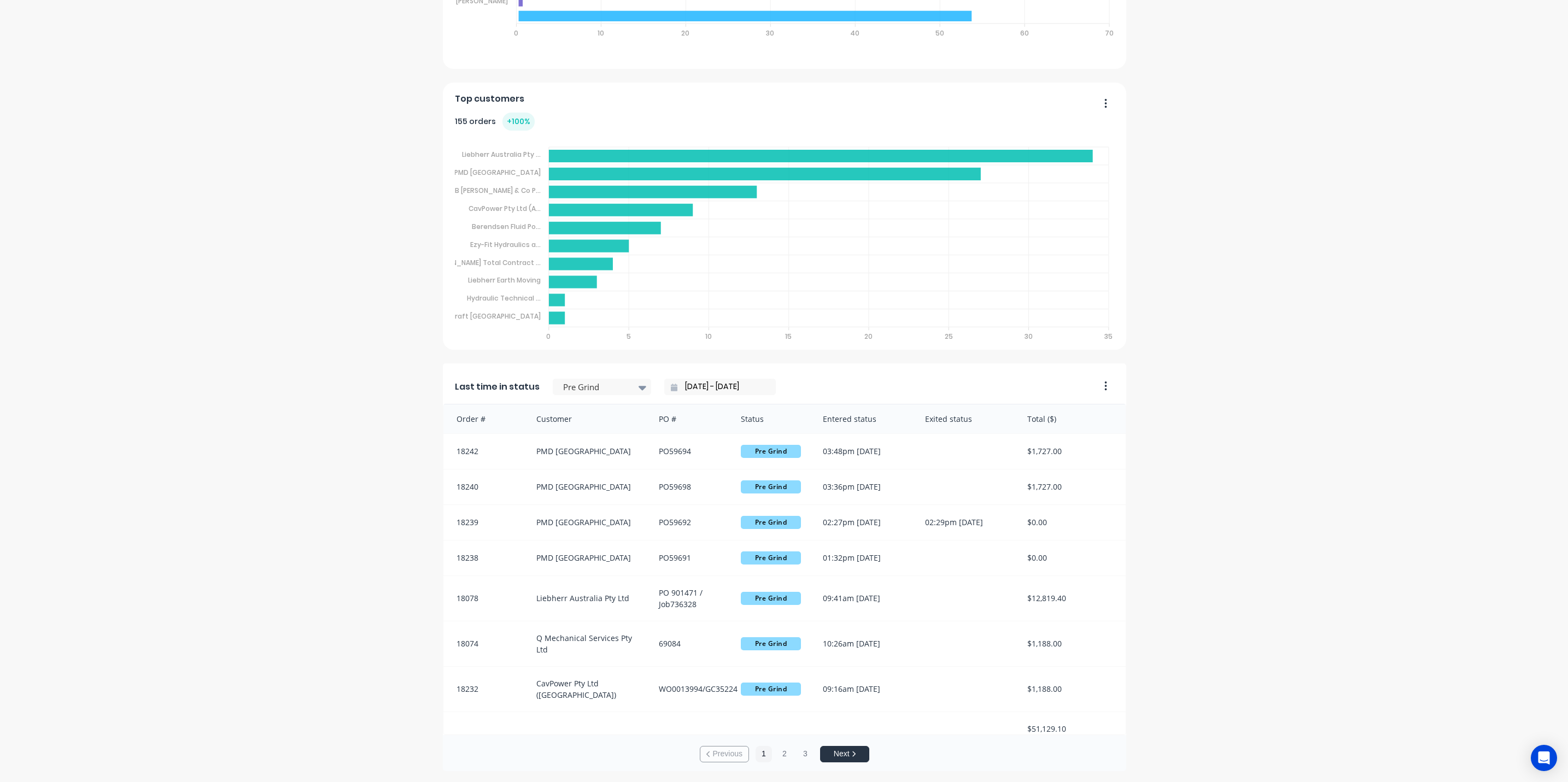
click at [1104, 385] on icon "button" at bounding box center [1105, 386] width 2 height 11
